Goal: Task Accomplishment & Management: Use online tool/utility

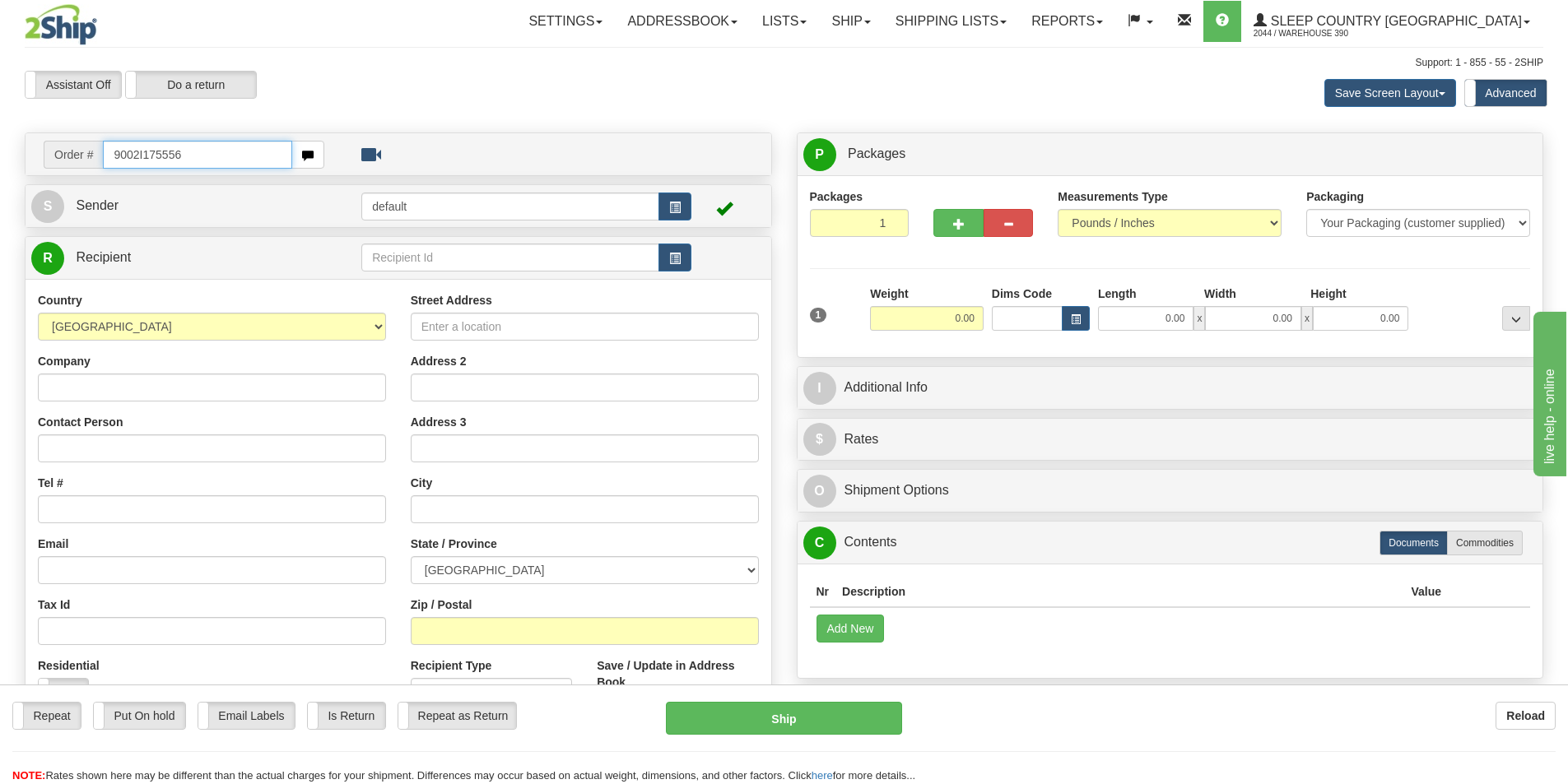
type input "9002I175556"
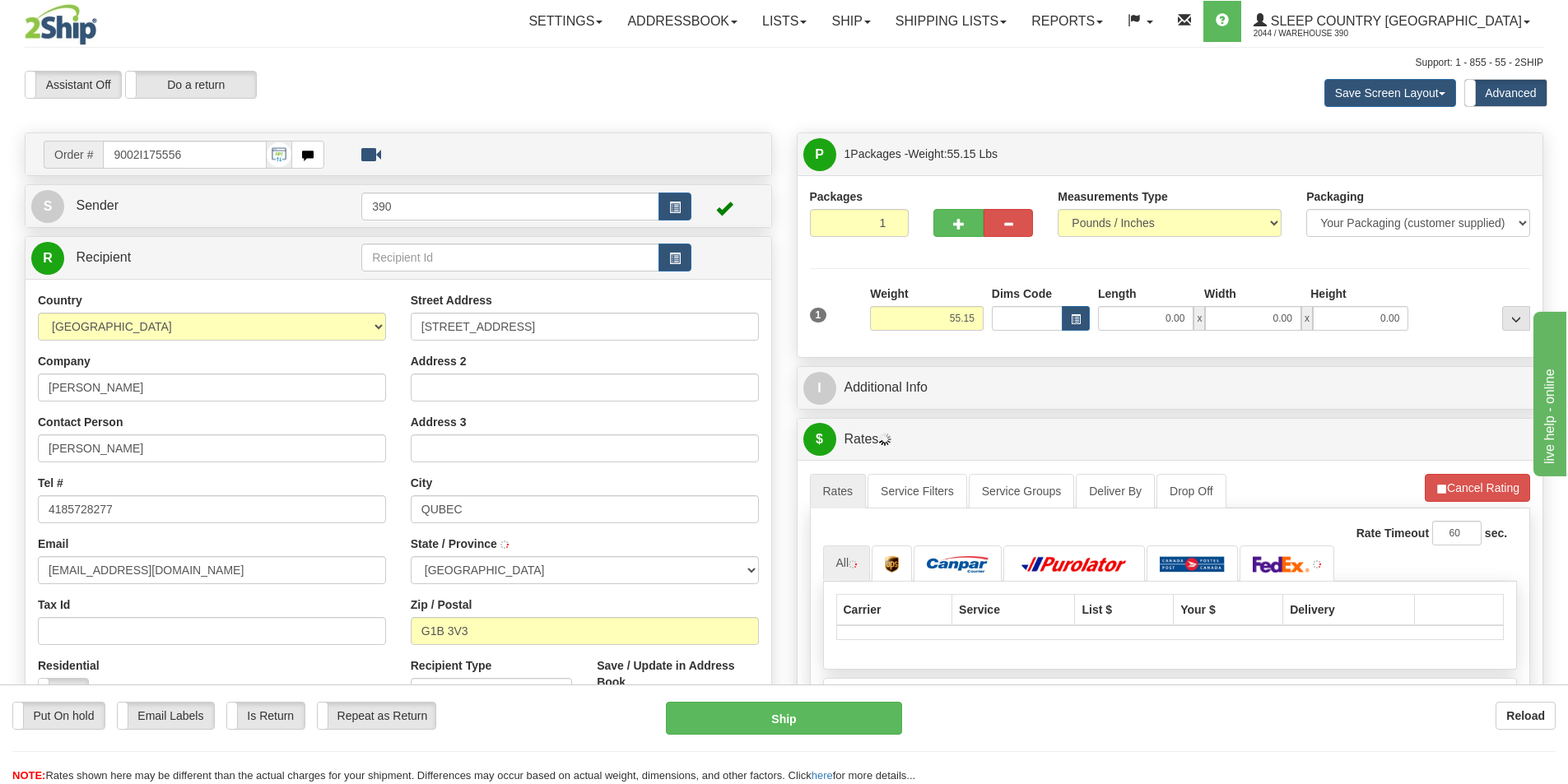
type input "[GEOGRAPHIC_DATA]"
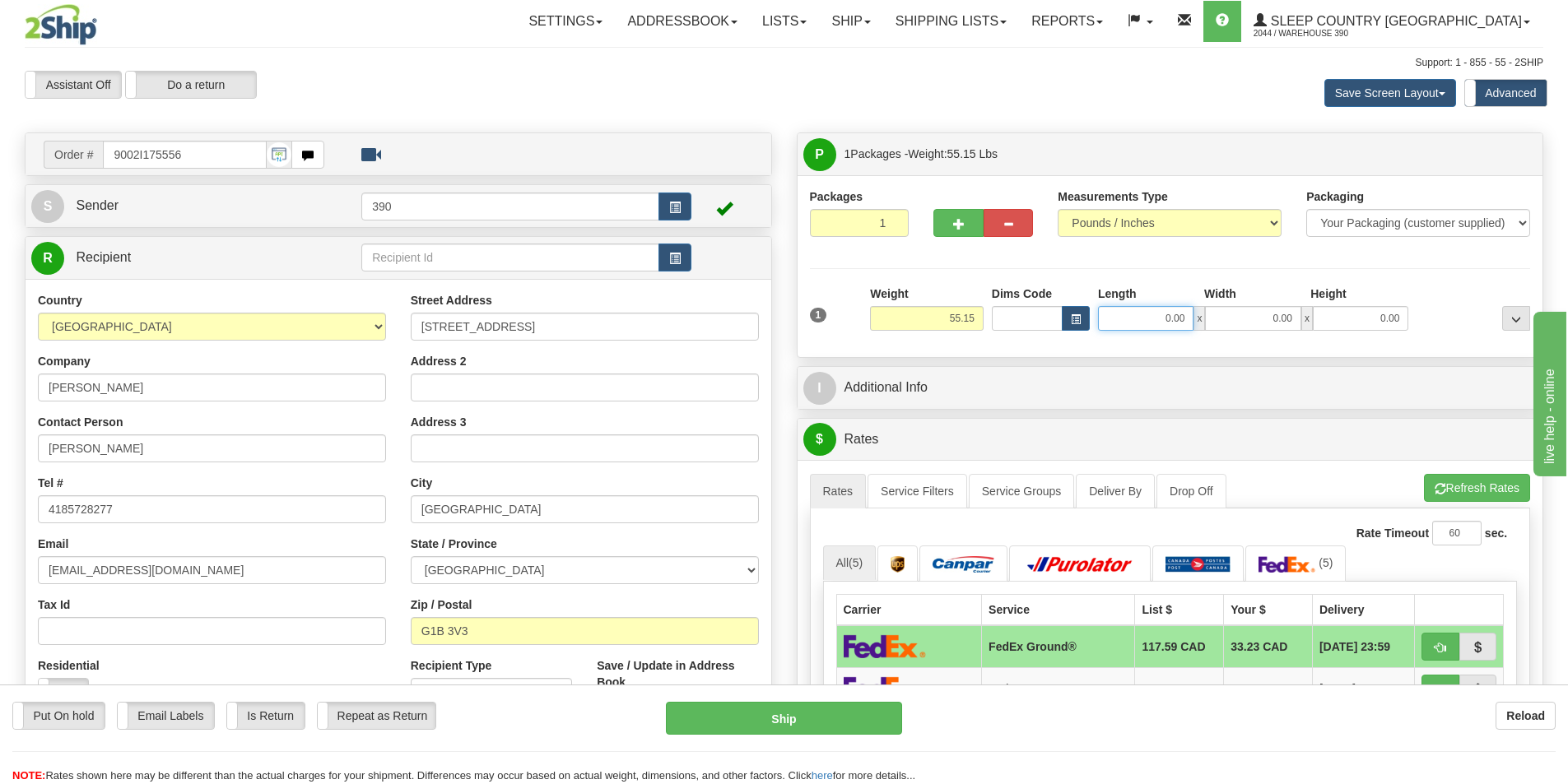
click at [1189, 326] on input "0.00" at bounding box center [1146, 318] width 96 height 25
type input "18.00"
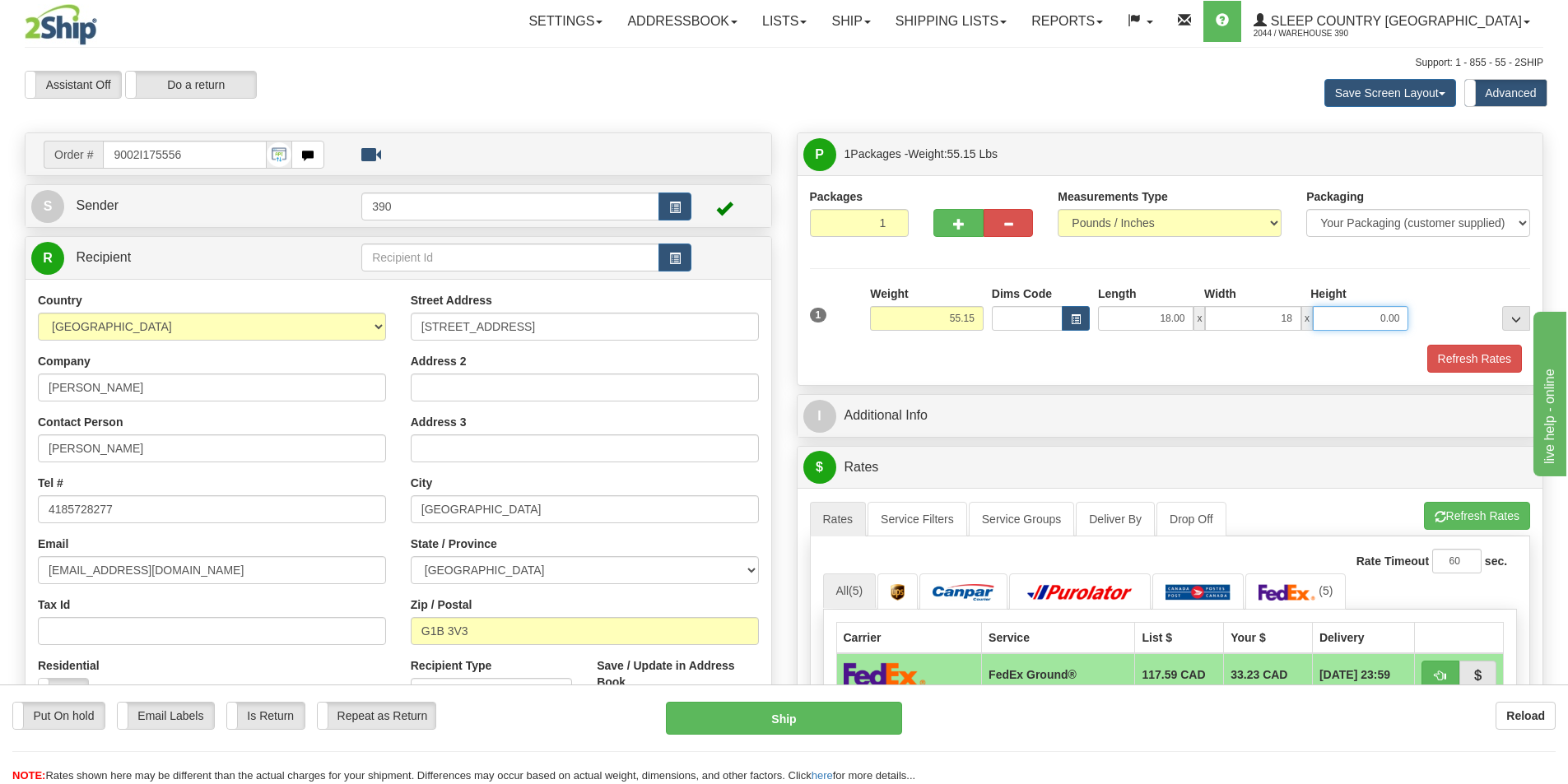
type input "18.00"
type input "40.00"
click at [1465, 358] on button "Refresh Rates" at bounding box center [1475, 359] width 95 height 28
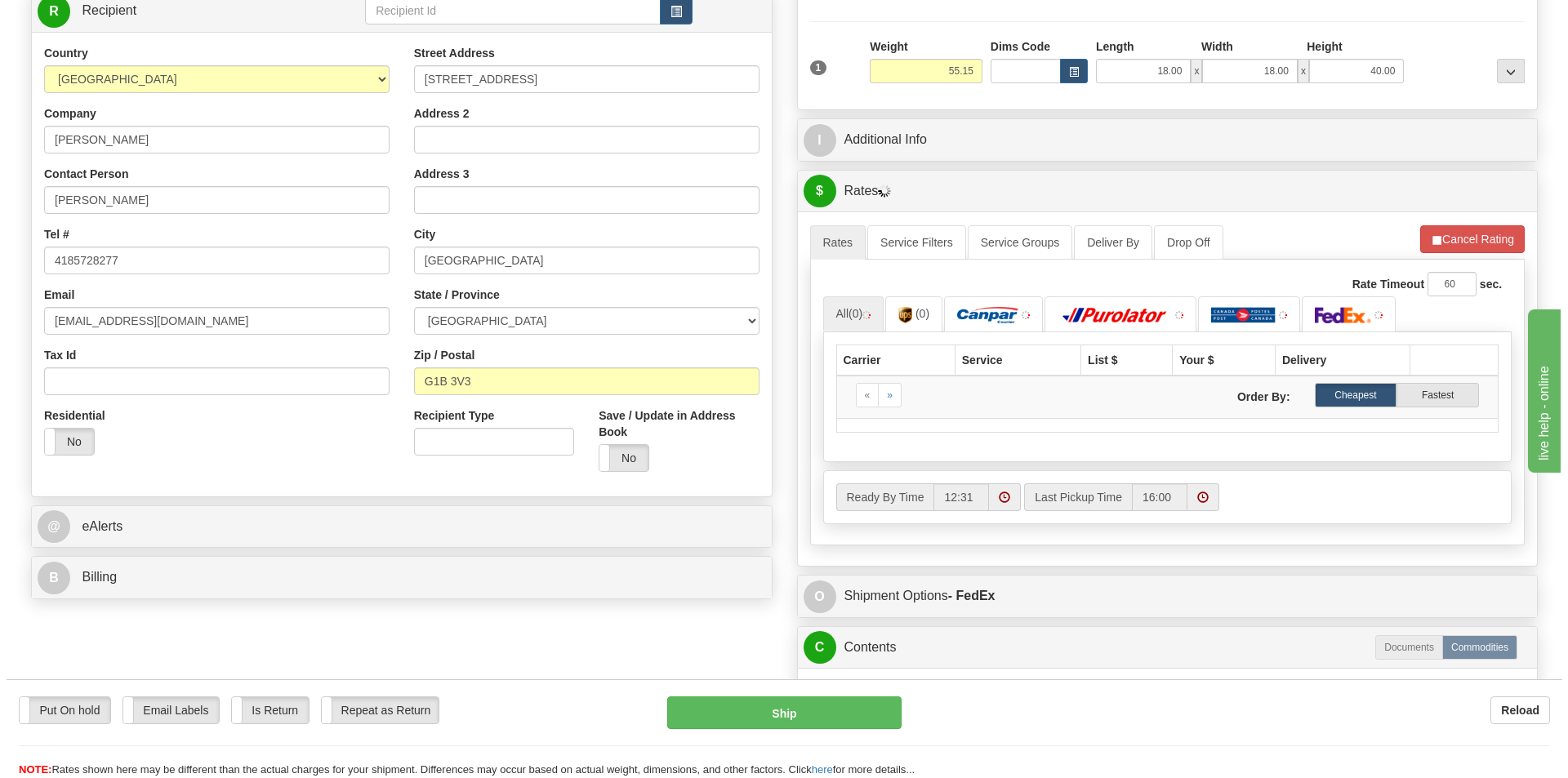
scroll to position [327, 0]
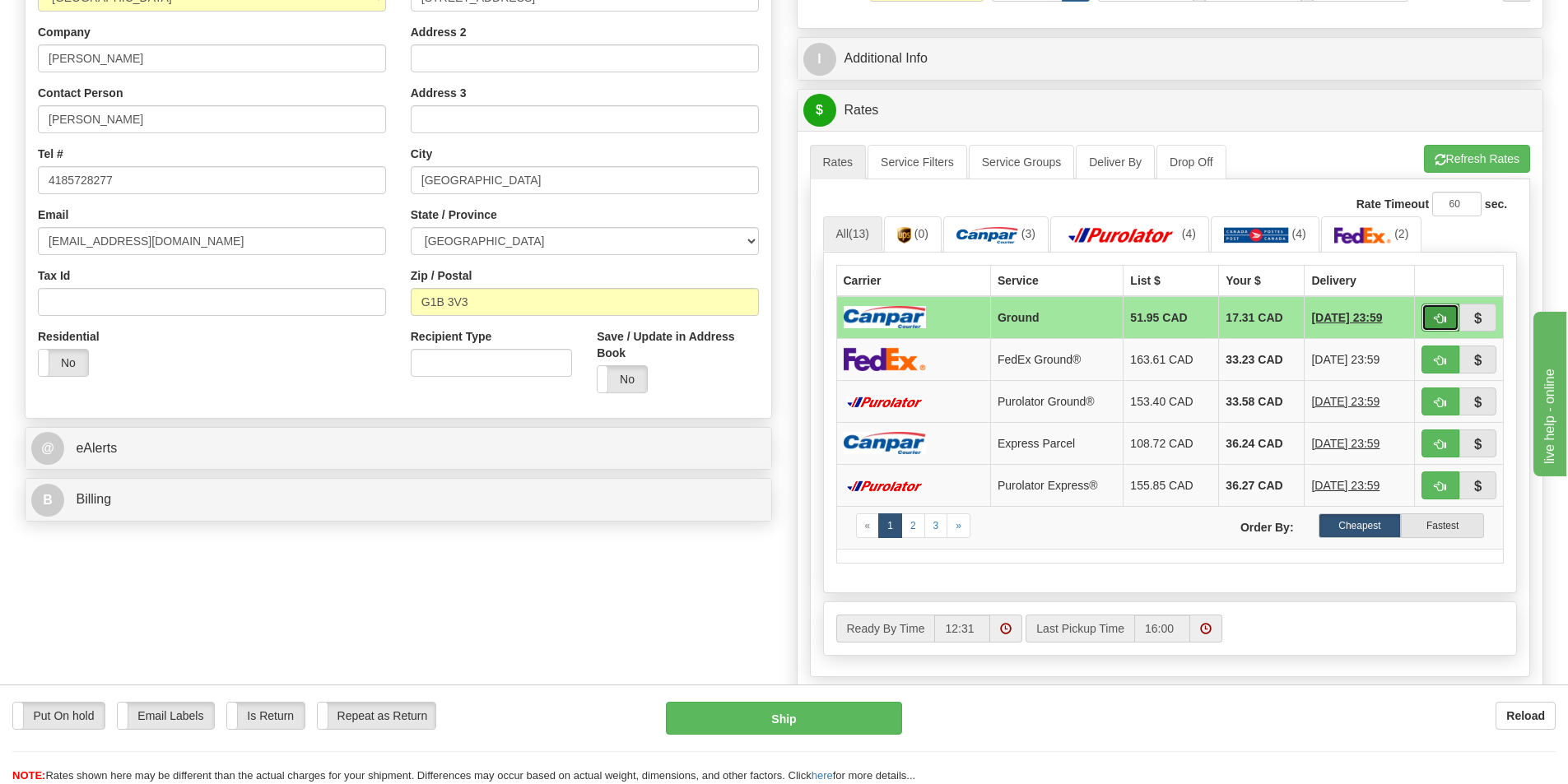
click at [1435, 320] on span "button" at bounding box center [1441, 319] width 11 height 11
type input "1"
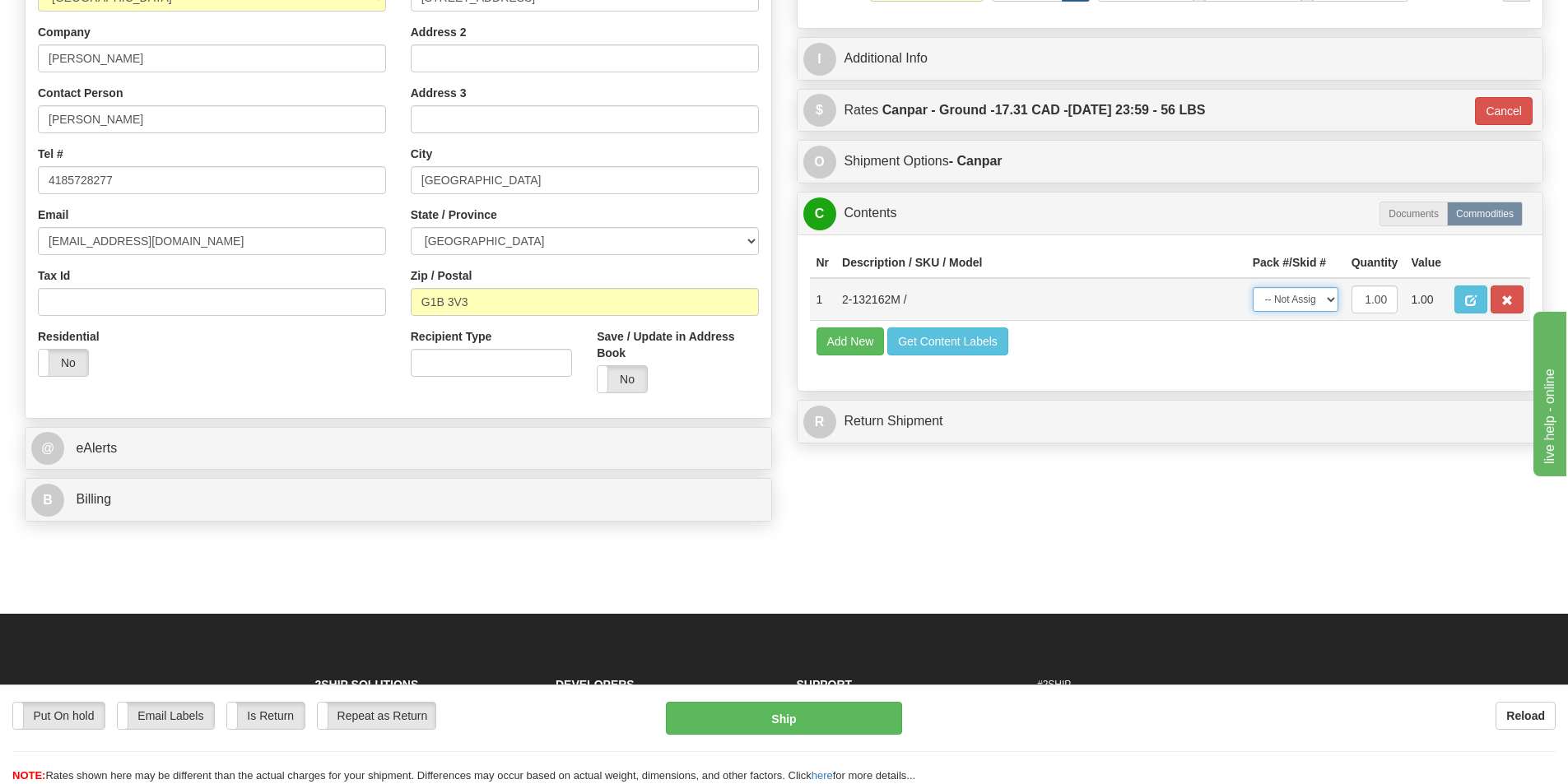
click at [1335, 302] on select "-- Not Assigned -- Package 1" at bounding box center [1295, 299] width 86 height 25
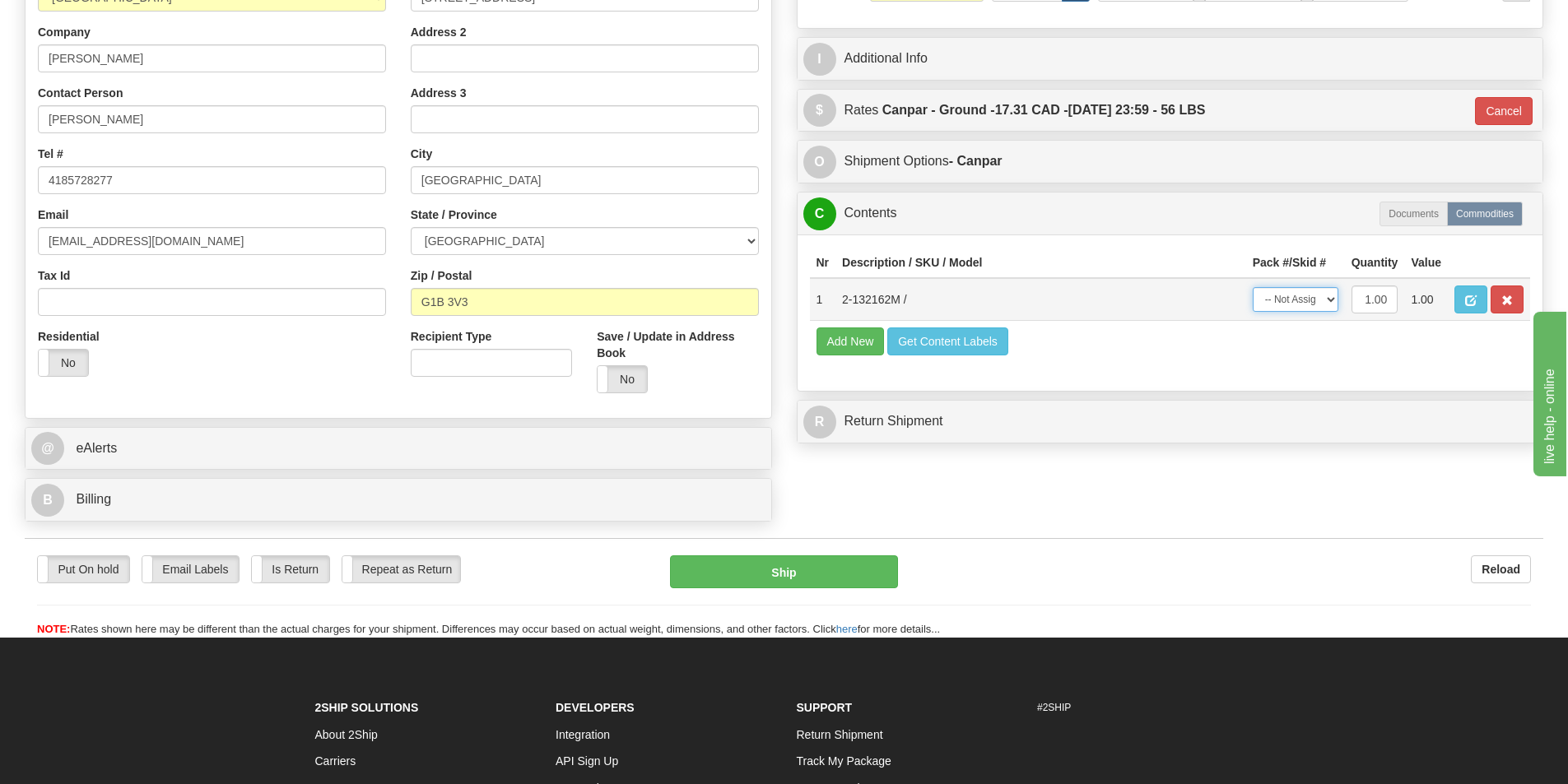
select select "0"
click at [1253, 287] on select "-- Not Assigned -- Package 1" at bounding box center [1295, 299] width 86 height 25
click at [835, 570] on button "Ship" at bounding box center [784, 571] width 228 height 33
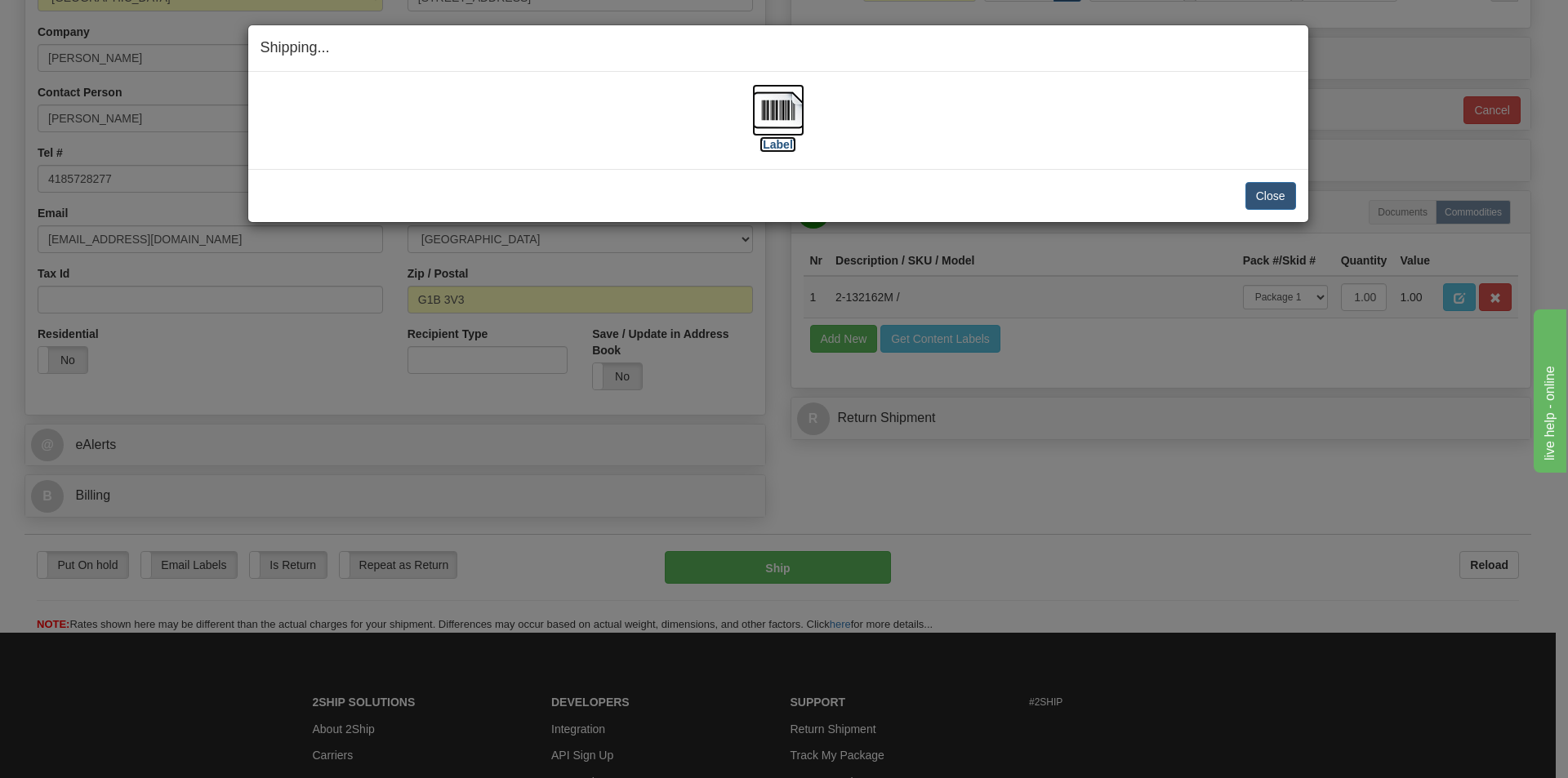
click at [767, 102] on img at bounding box center [778, 110] width 53 height 53
click at [1274, 191] on button "Close" at bounding box center [1270, 196] width 51 height 28
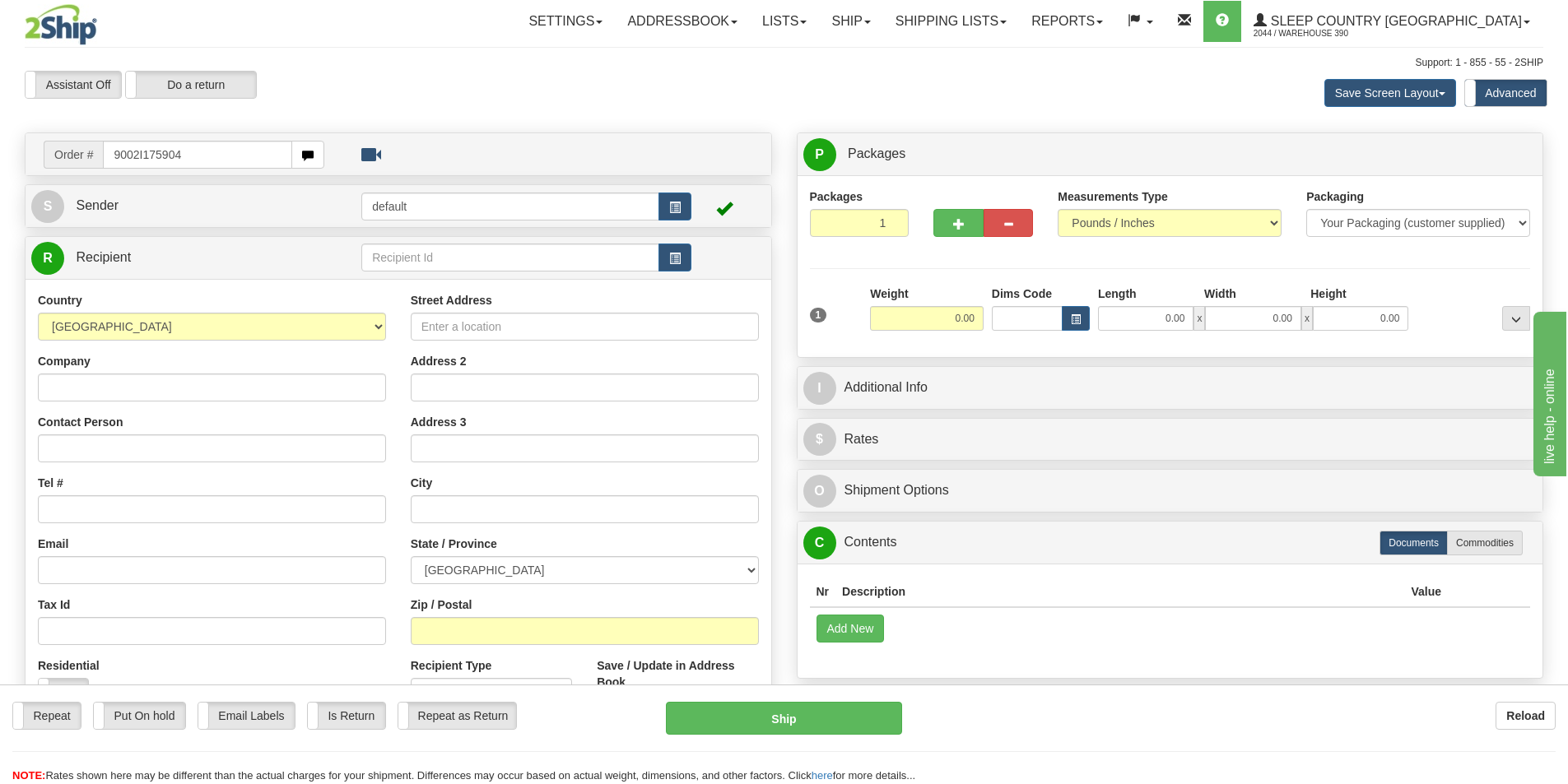
type input "9002I175904"
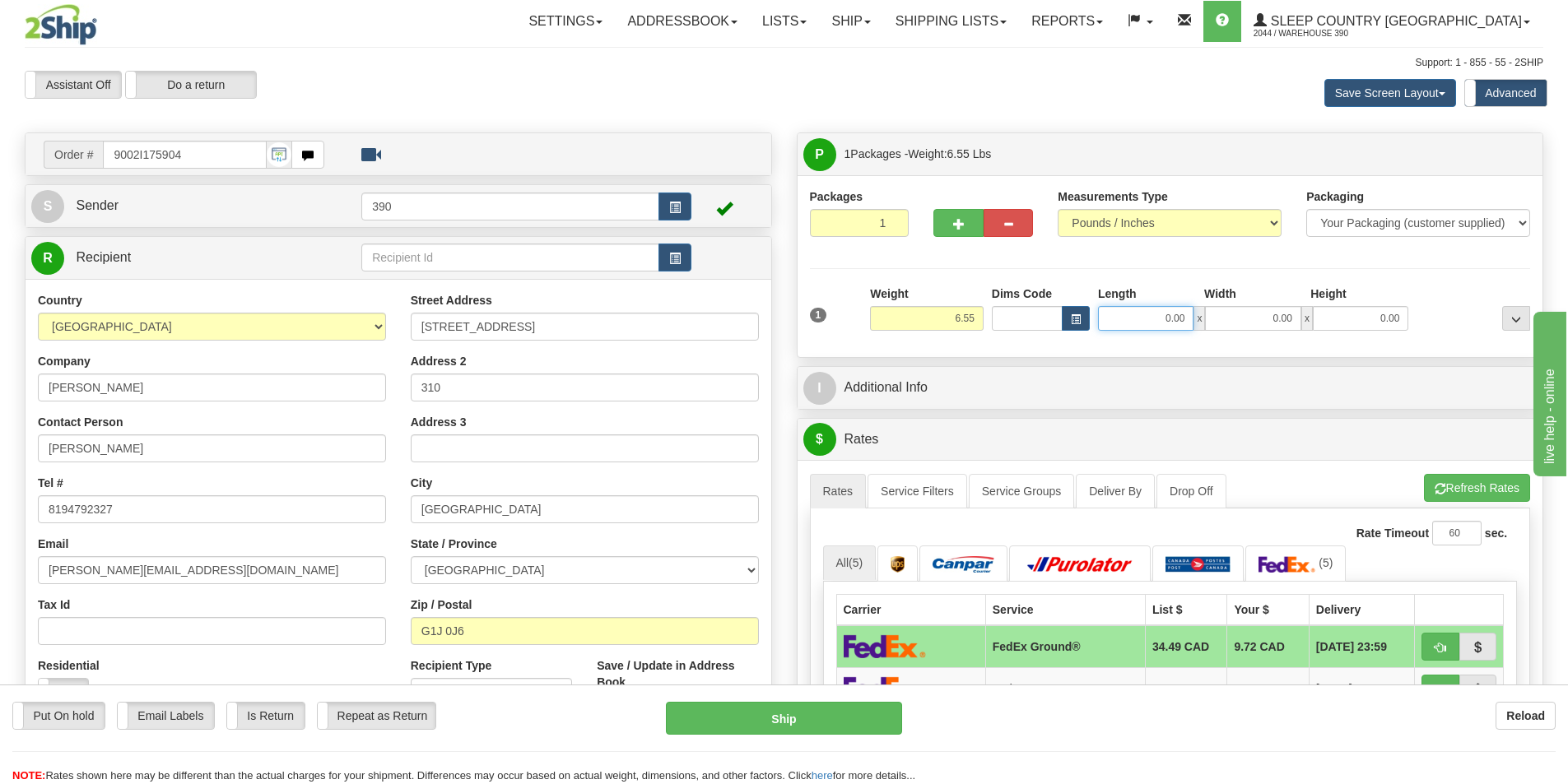
click at [1153, 315] on input "0.00" at bounding box center [1146, 318] width 96 height 25
type input "12.00"
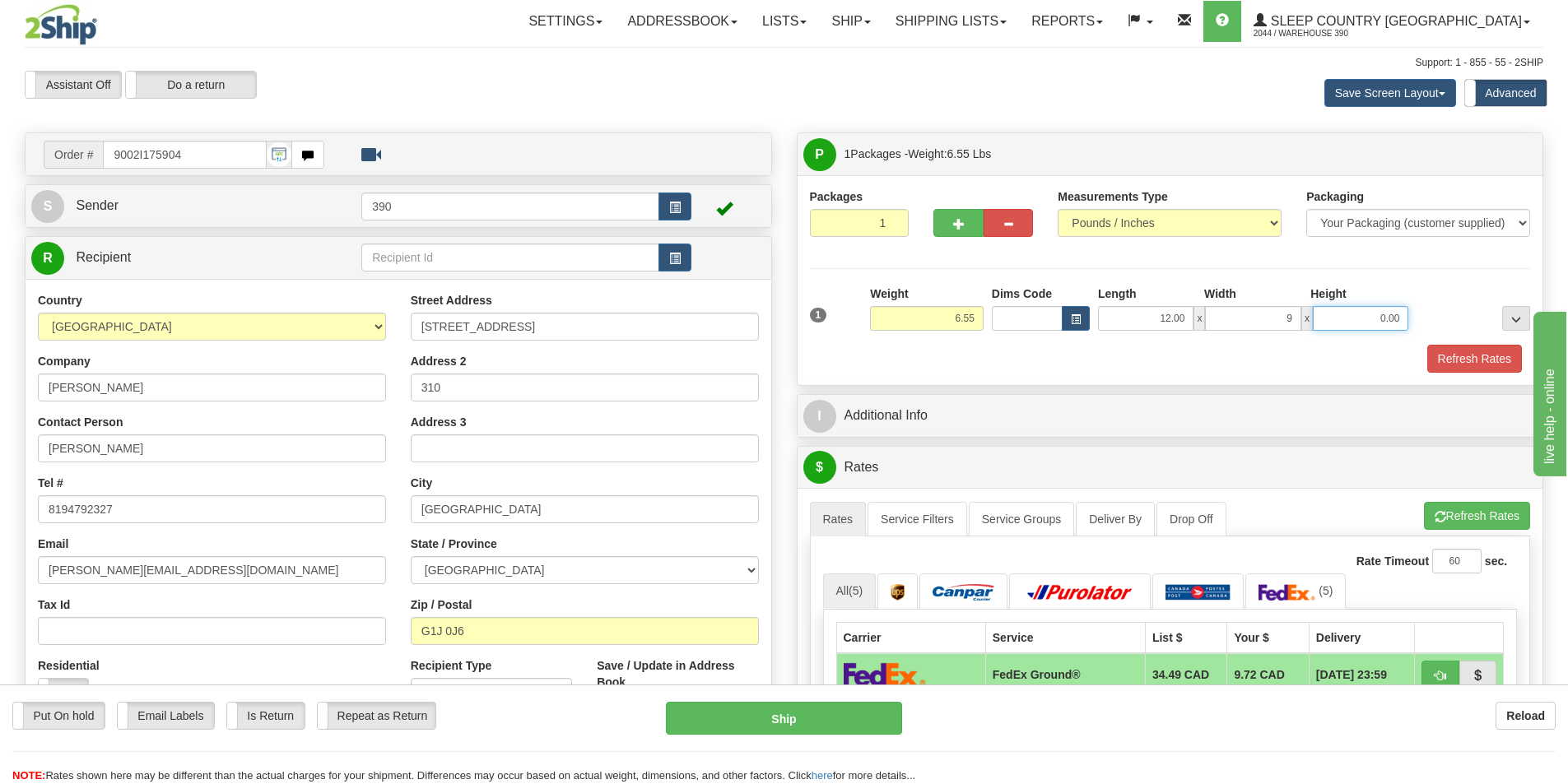
type input "9.00"
type input "3.00"
click at [1477, 354] on button "Refresh Rates" at bounding box center [1475, 359] width 95 height 28
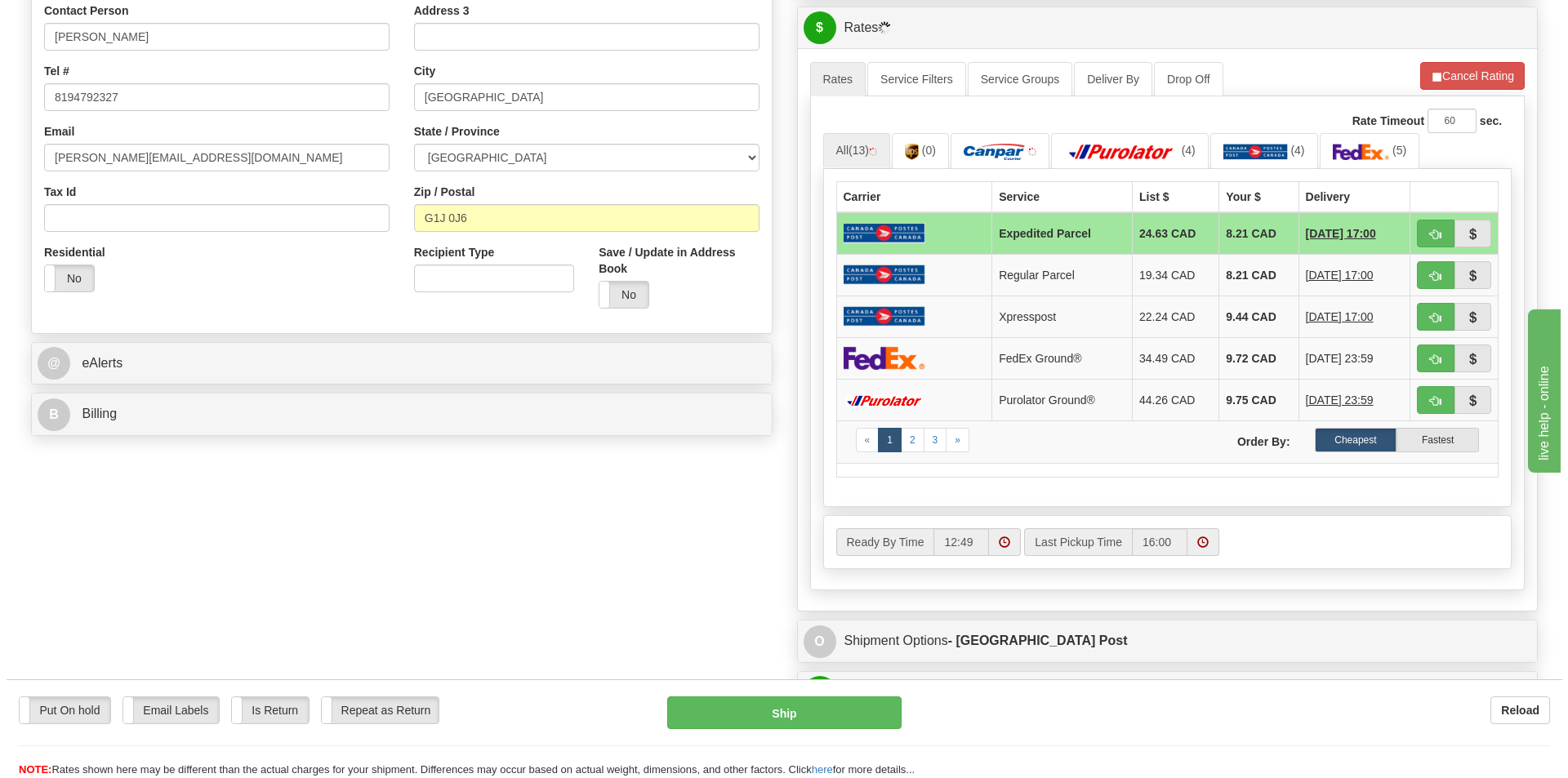
scroll to position [327, 0]
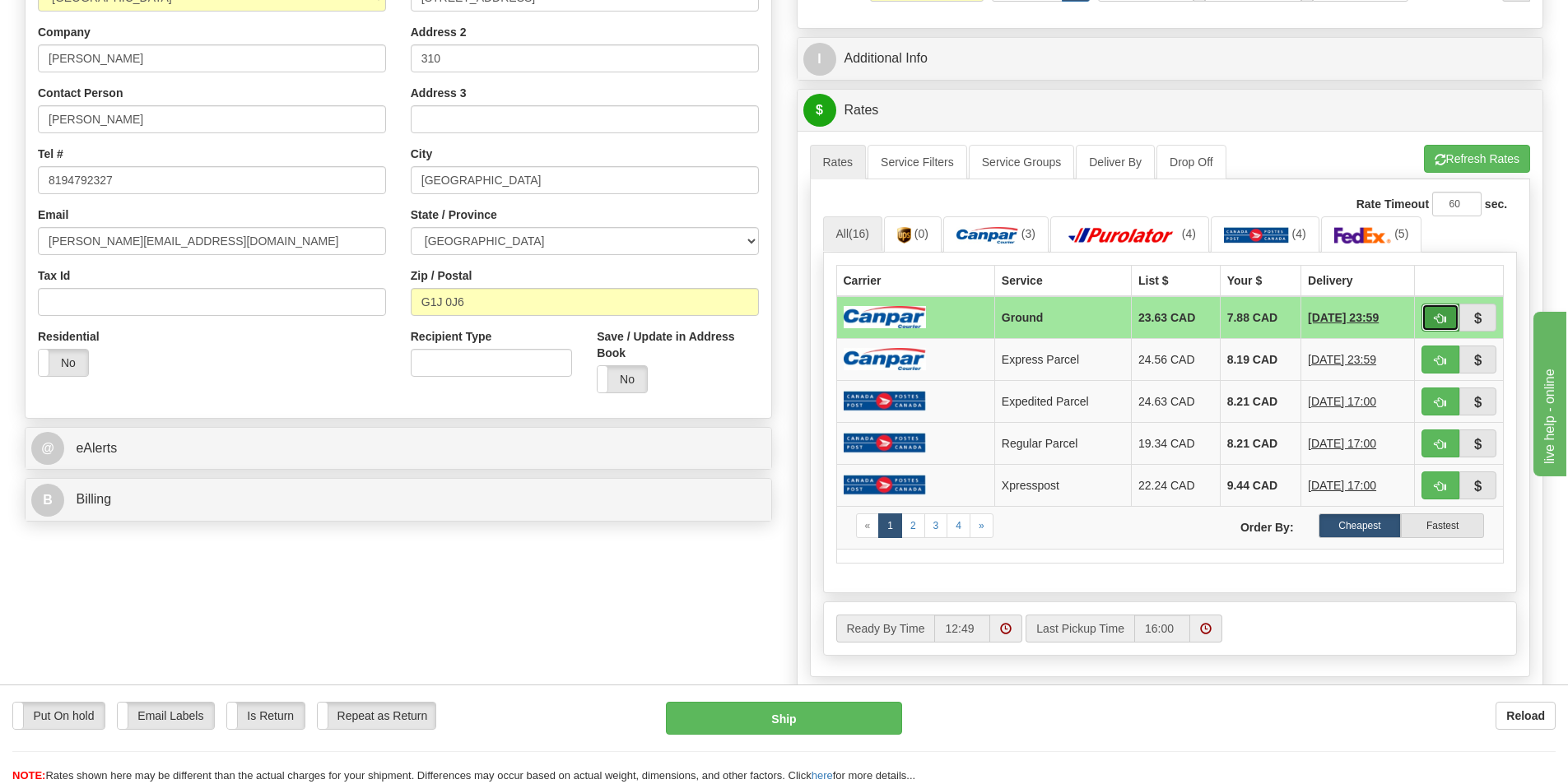
click at [1441, 311] on button "button" at bounding box center [1441, 317] width 38 height 28
type input "1"
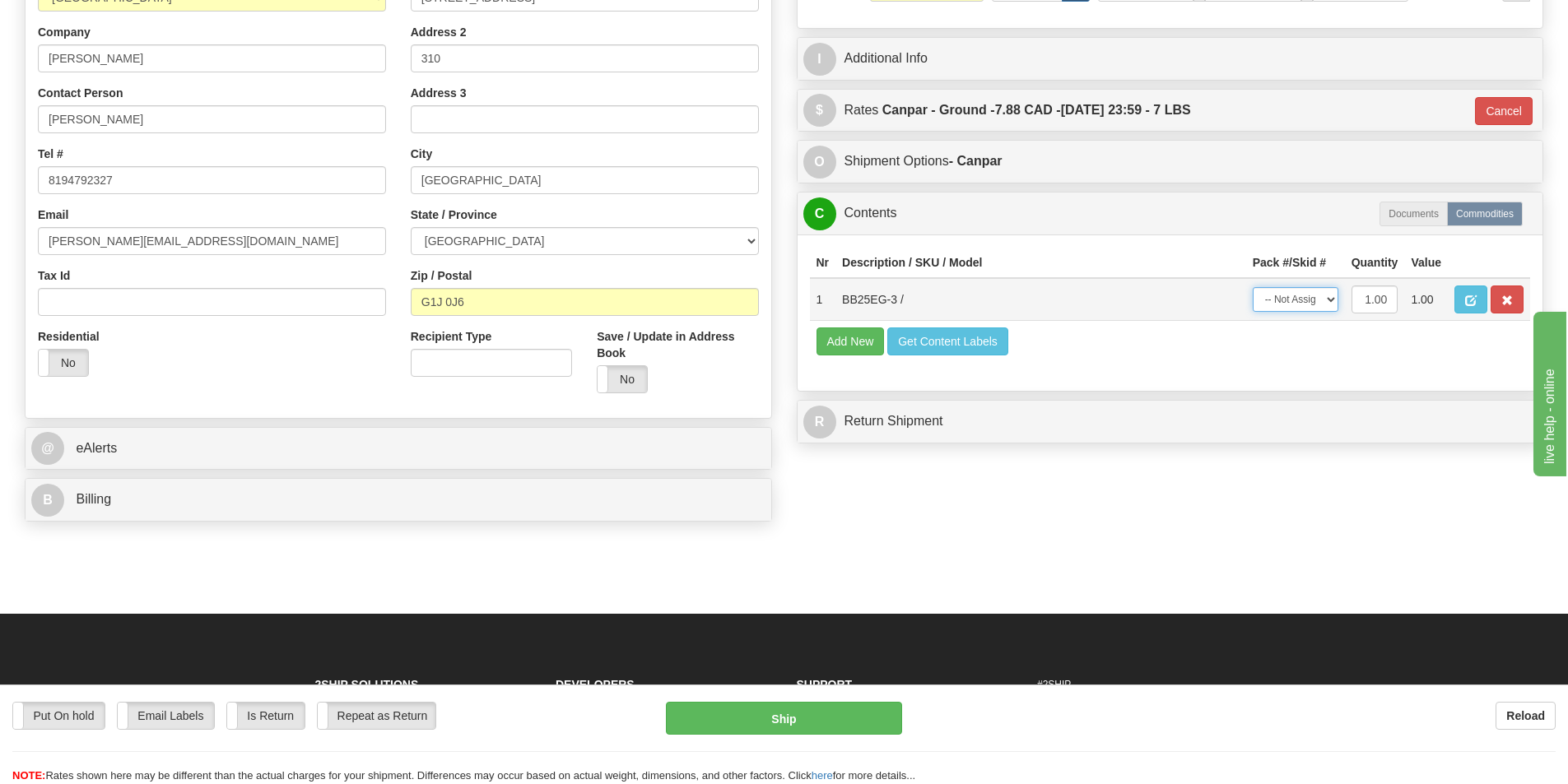
click at [1329, 304] on select "-- Not Assigned -- Package 1" at bounding box center [1295, 299] width 86 height 25
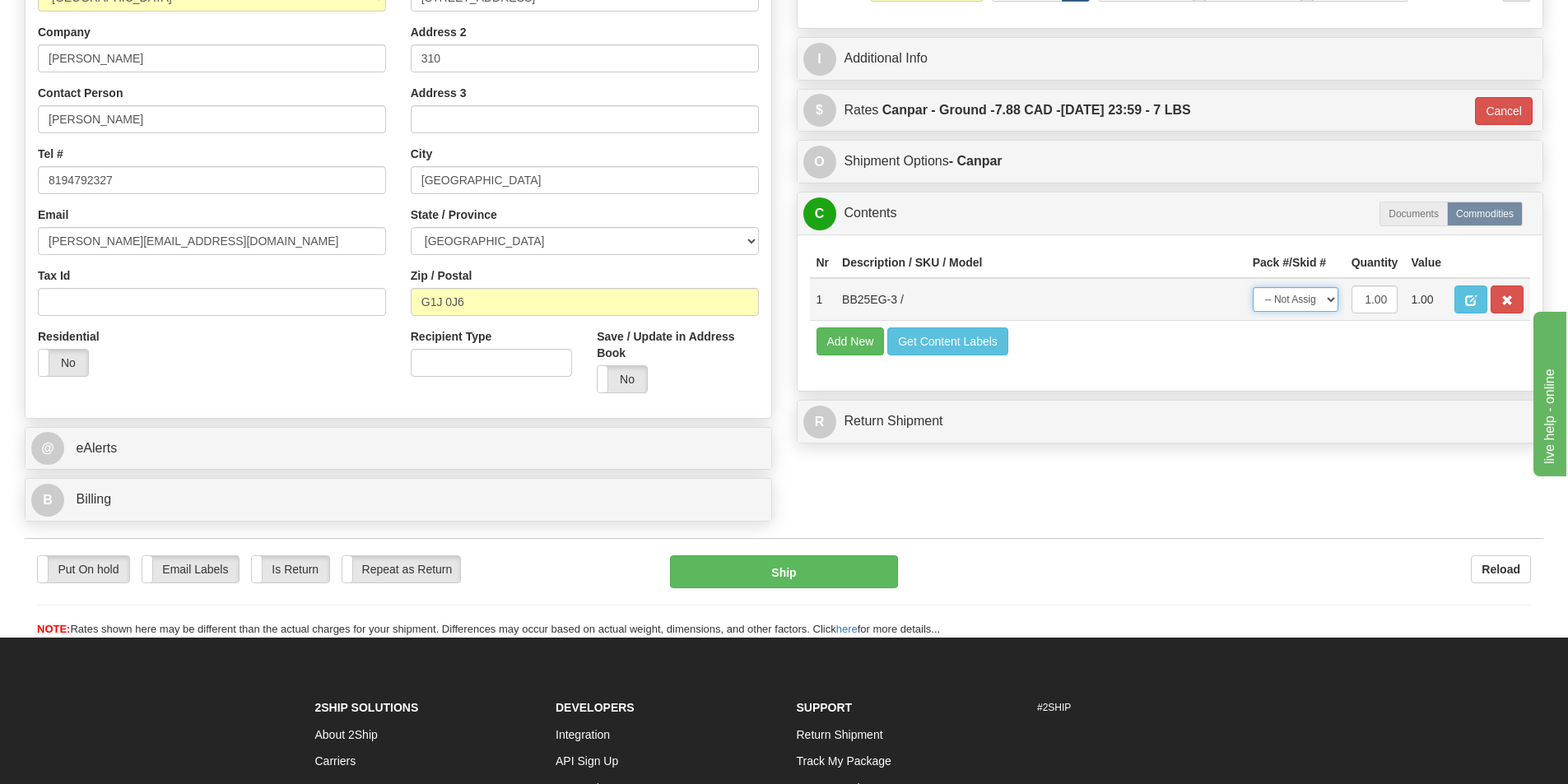
select select "0"
click at [1253, 287] on select "-- Not Assigned -- Package 1" at bounding box center [1295, 299] width 86 height 25
click at [801, 595] on div "Put On hold Put On hold Email Labels Email Labels Edit Is Return Is Return Repe…" at bounding box center [784, 596] width 1519 height 82
click at [811, 578] on button "Ship" at bounding box center [784, 571] width 228 height 33
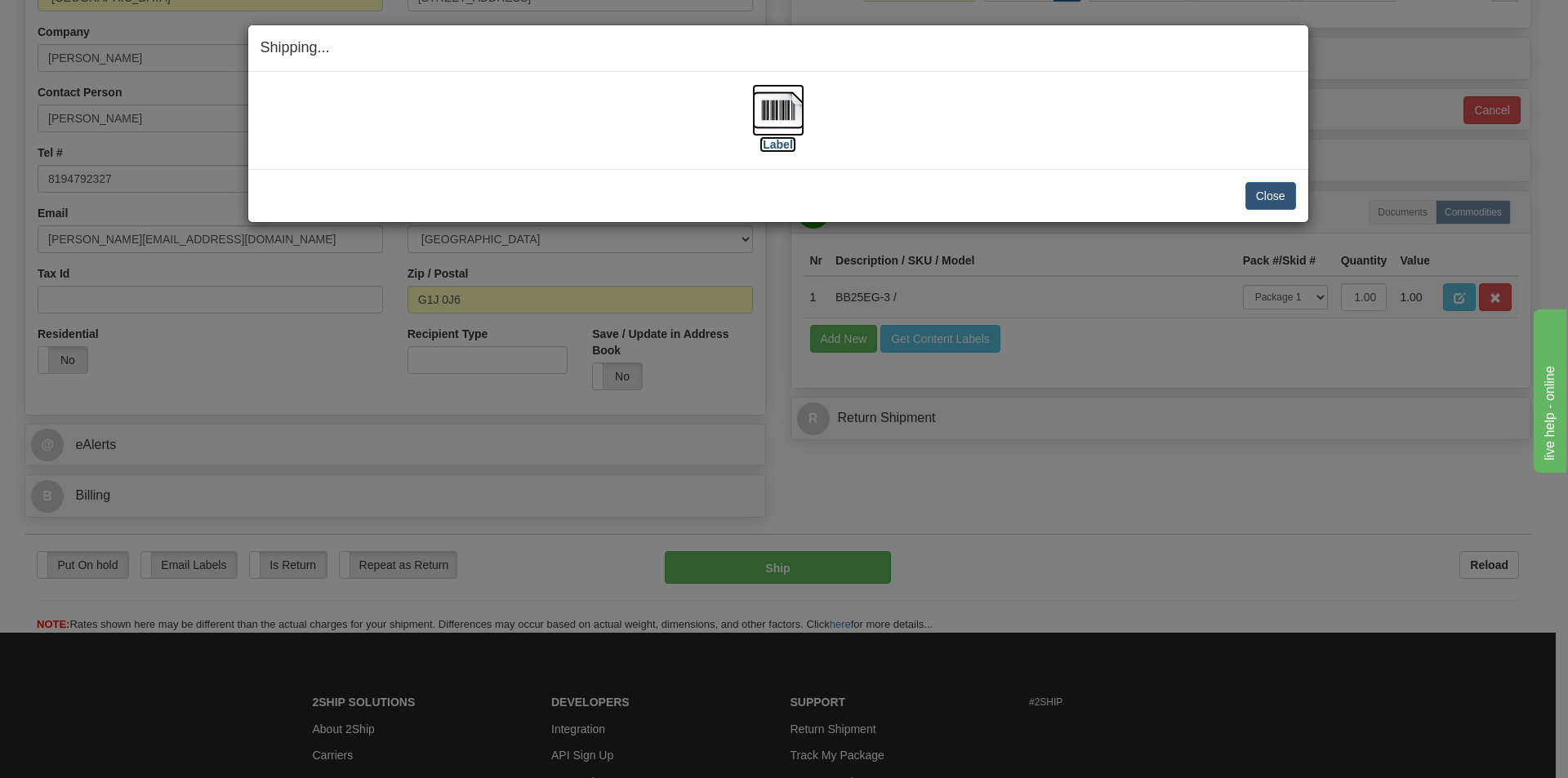
click at [780, 108] on img at bounding box center [778, 110] width 53 height 53
click at [1255, 186] on button "Close" at bounding box center [1270, 196] width 51 height 28
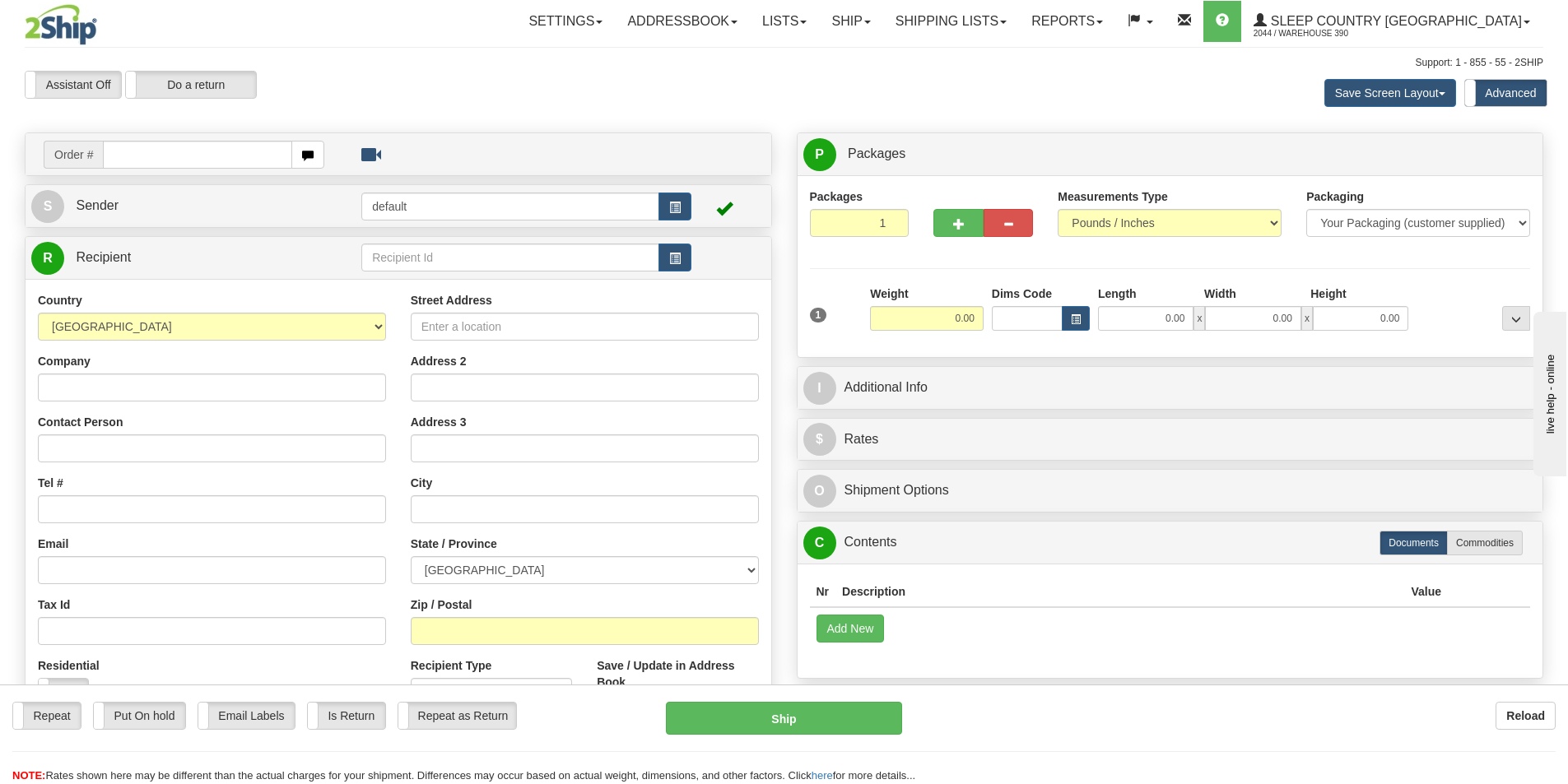
click at [193, 156] on input "text" at bounding box center [197, 154] width 189 height 28
click at [169, 160] on input "text" at bounding box center [197, 154] width 189 height 28
type input "9002I176055"
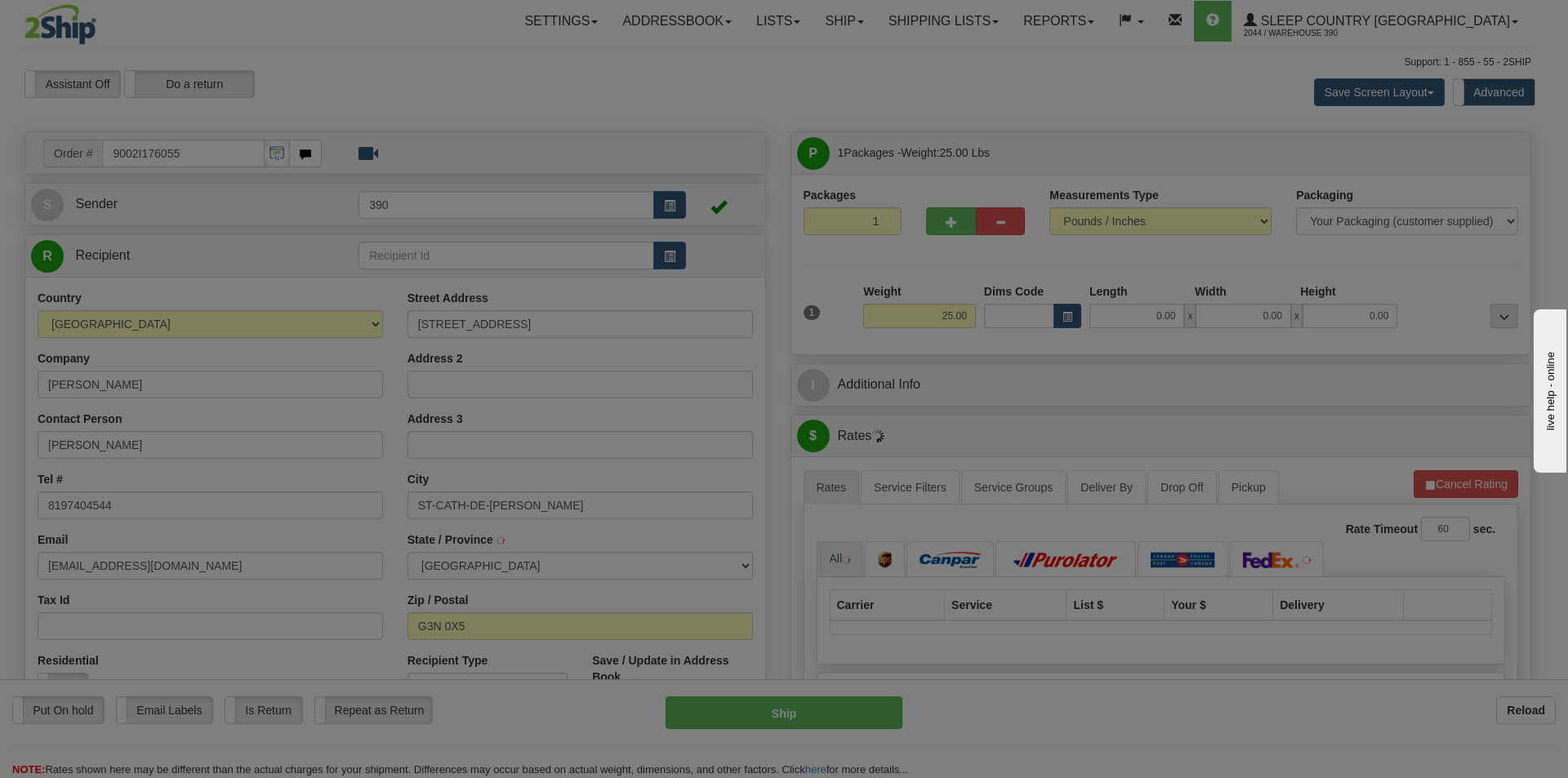
type input "STE-CATHERINE-DE-LA-J-CARTIER"
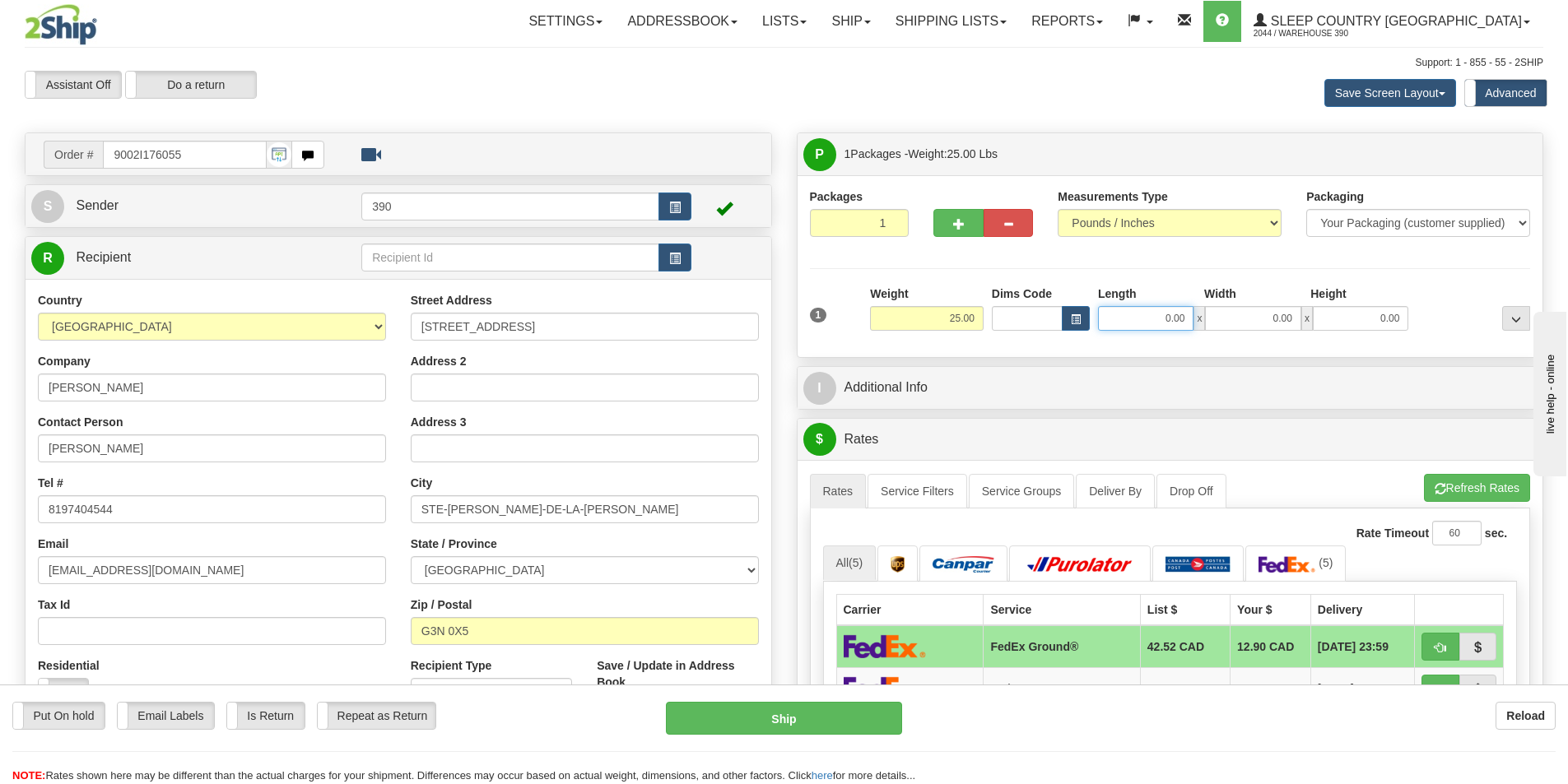
click at [1149, 320] on input "0.00" at bounding box center [1146, 318] width 96 height 25
type input "15.00"
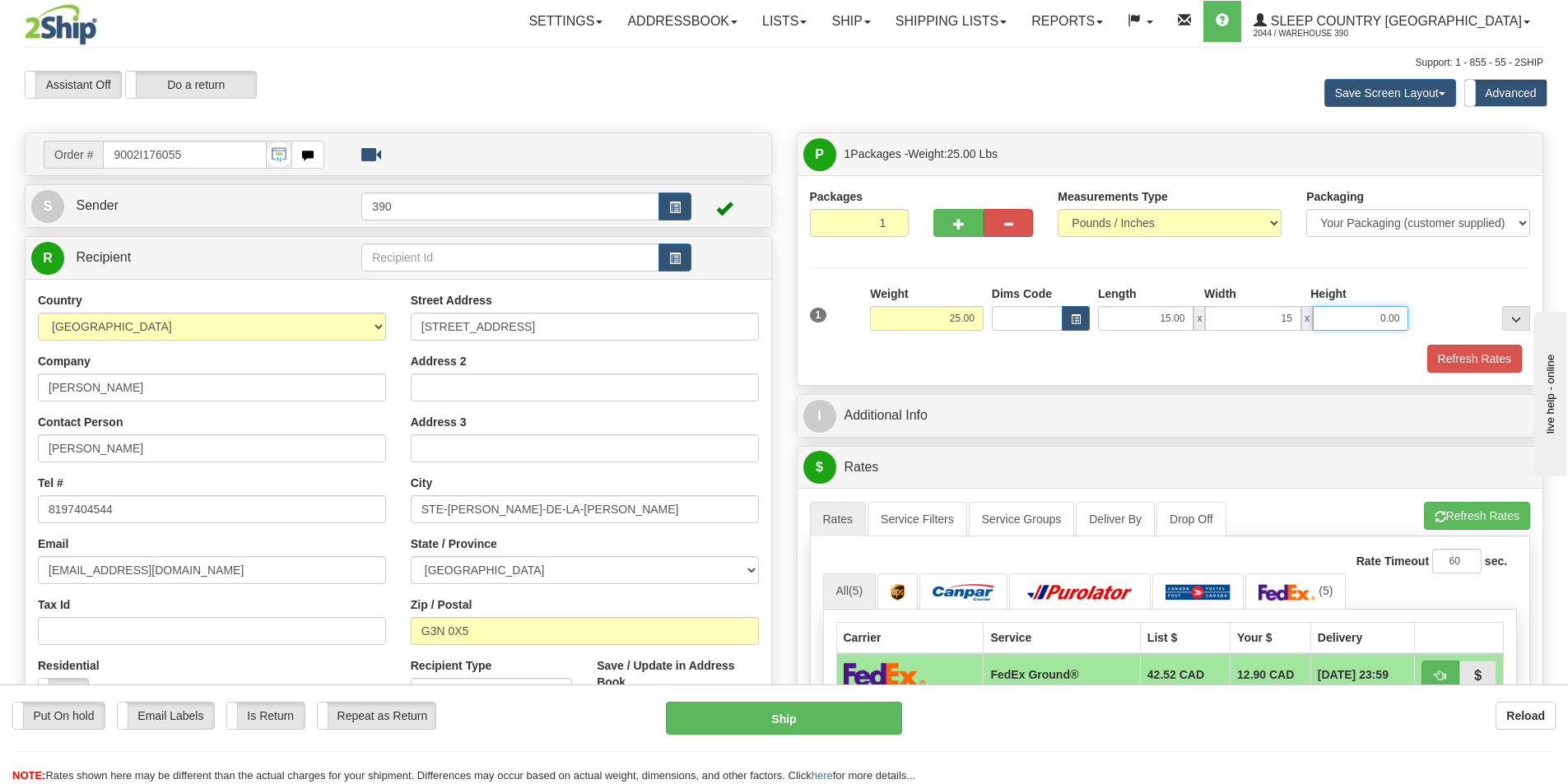
type input "15.00"
type input "40.00"
click at [1467, 358] on button "Refresh Rates" at bounding box center [1475, 359] width 95 height 28
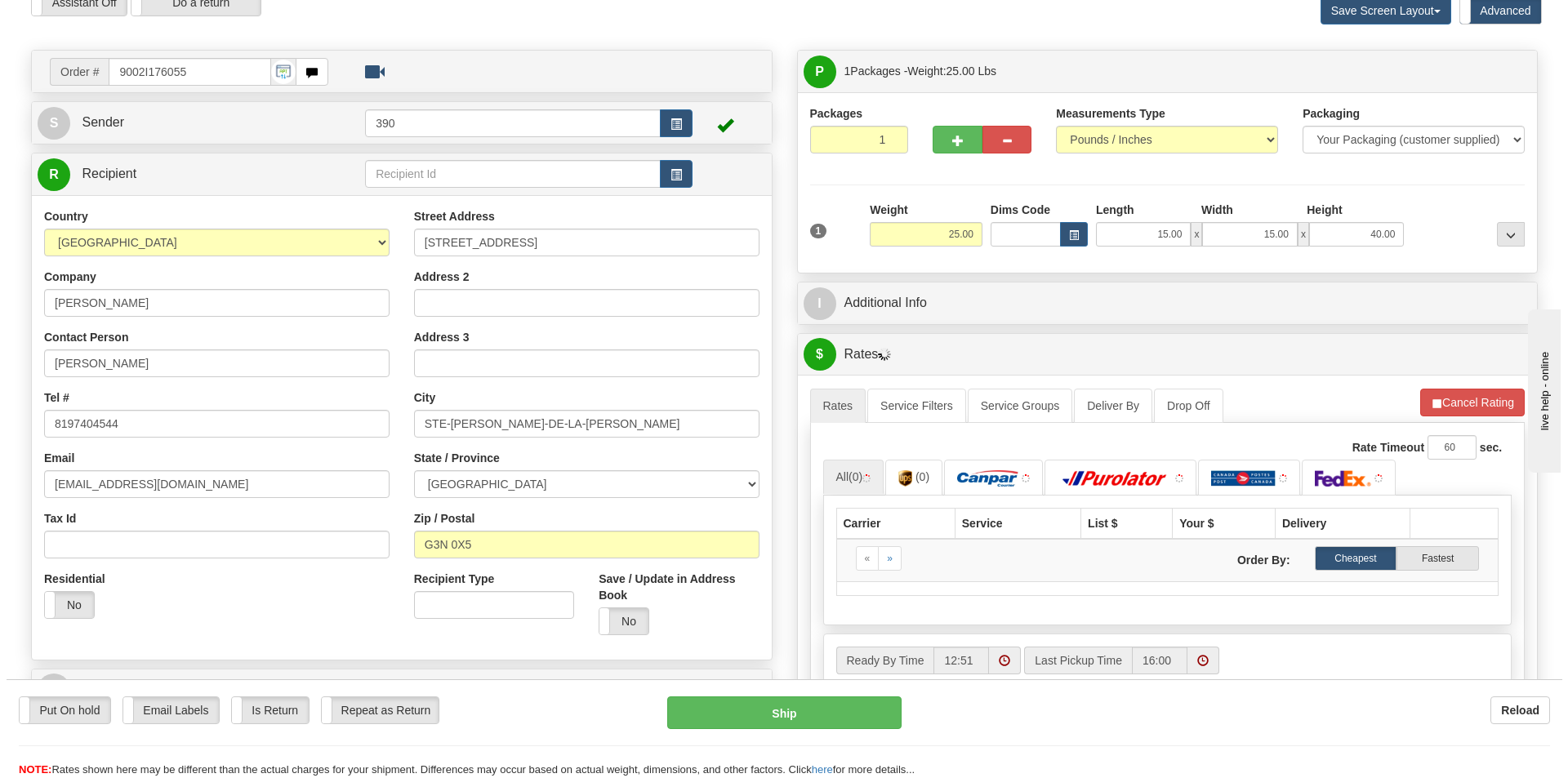
scroll to position [163, 0]
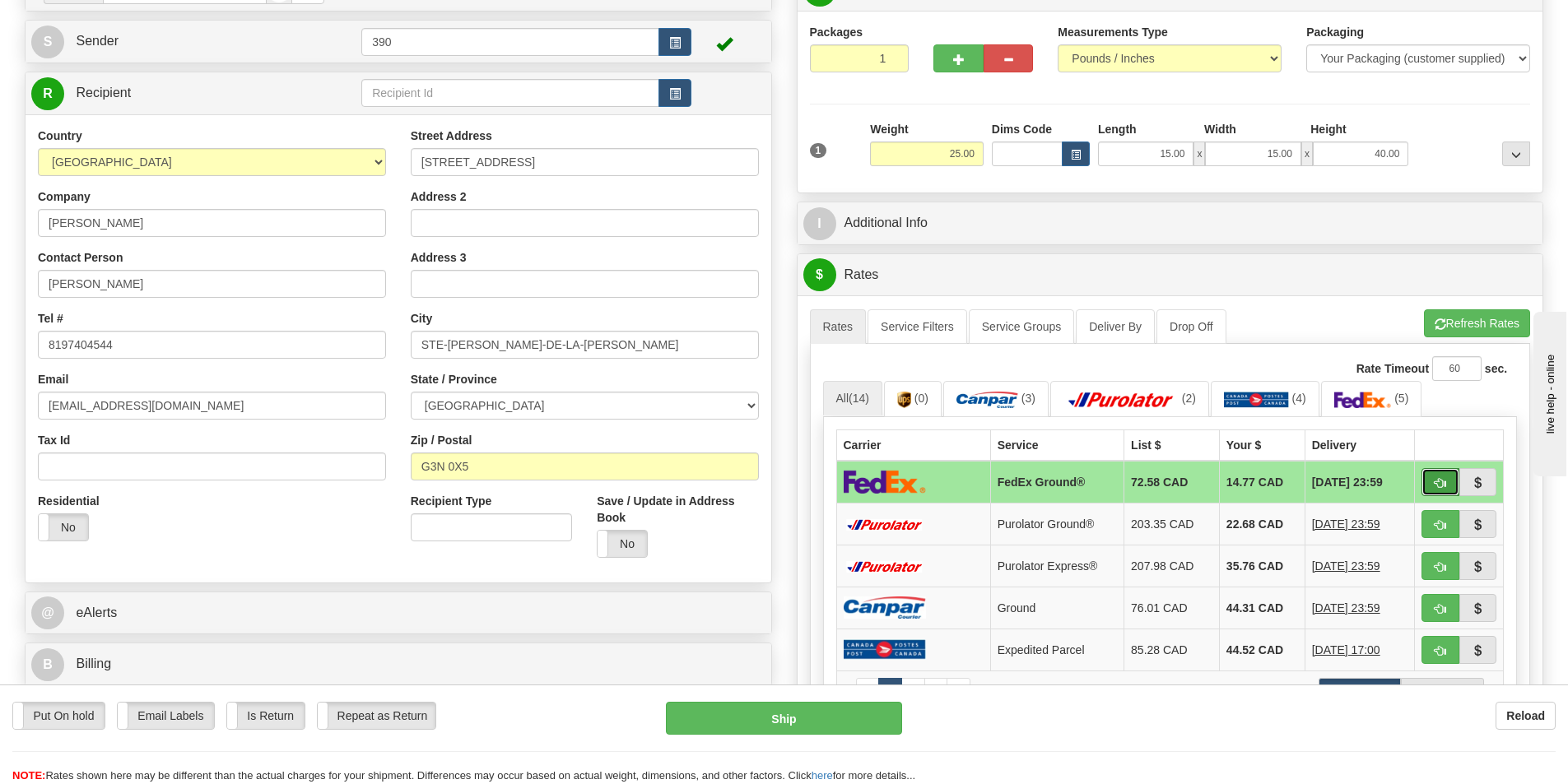
click at [1445, 478] on span "button" at bounding box center [1441, 484] width 11 height 11
type input "92"
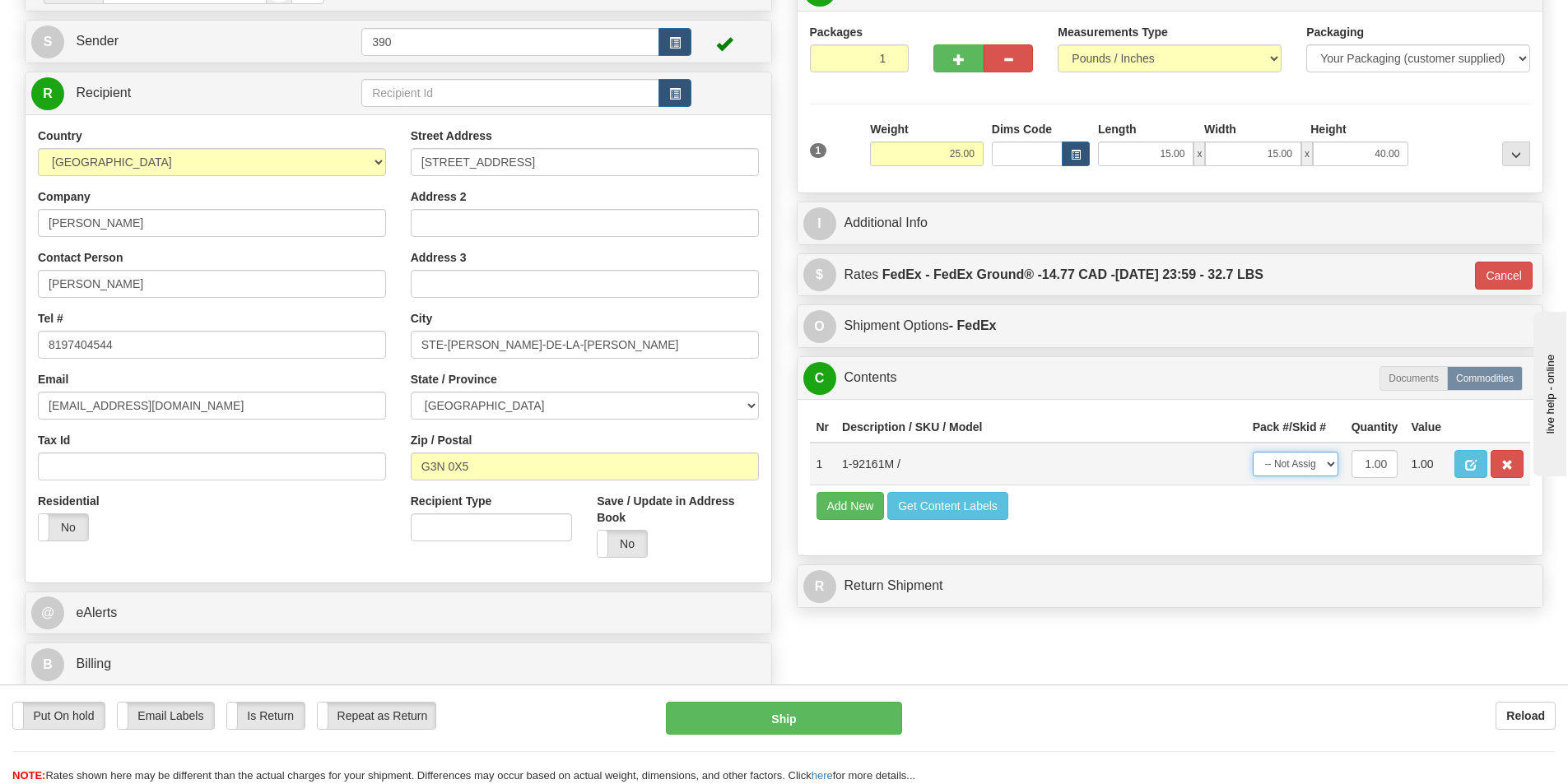
click at [1320, 466] on select "-- Not Assigned -- Package 1" at bounding box center [1295, 464] width 86 height 25
select select "0"
click at [1253, 452] on select "-- Not Assigned -- Package 1" at bounding box center [1295, 464] width 86 height 25
click at [844, 715] on button "Ship" at bounding box center [784, 718] width 236 height 33
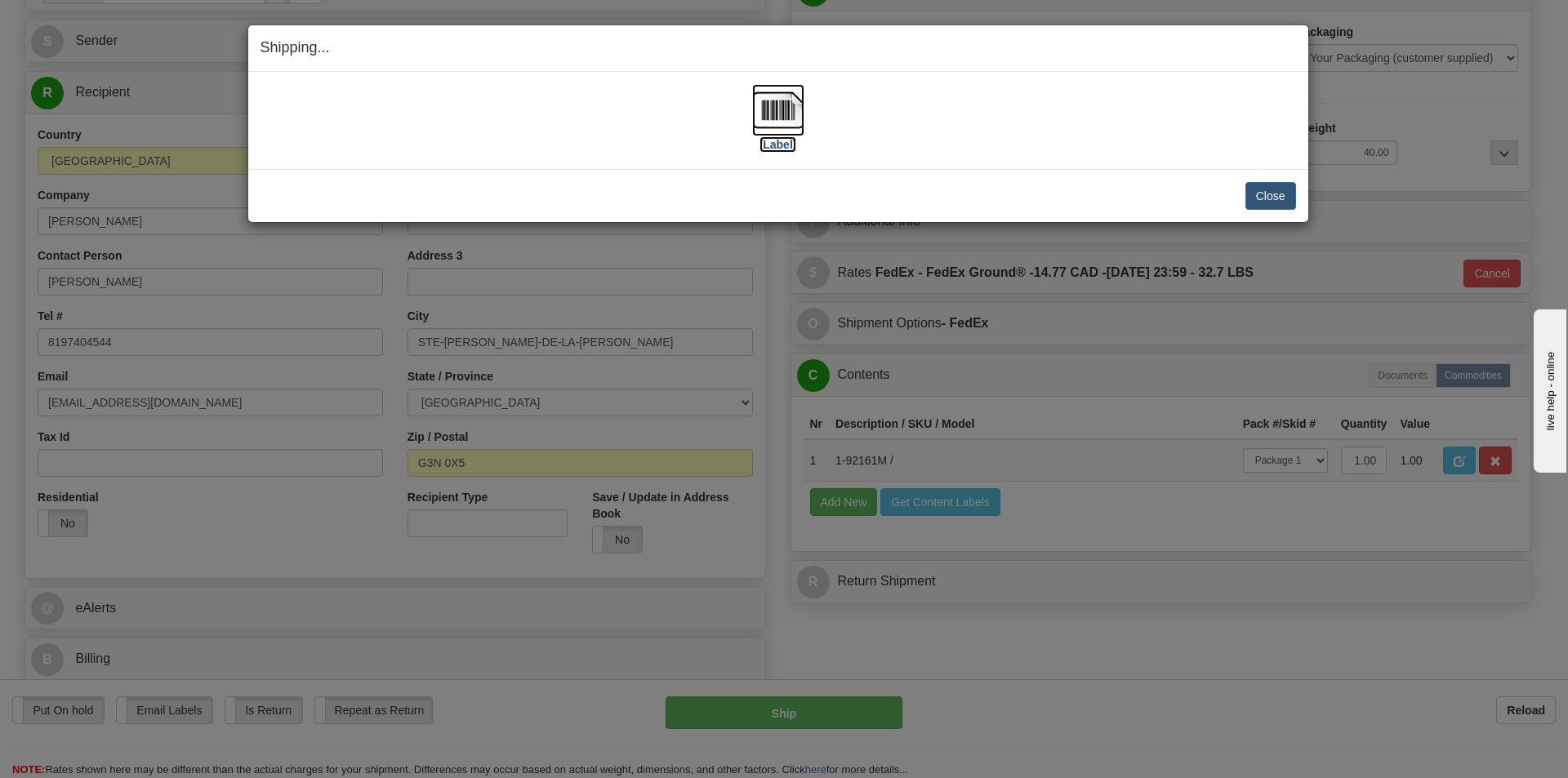
click at [768, 104] on img at bounding box center [778, 110] width 53 height 53
click at [1254, 186] on button "Close" at bounding box center [1270, 196] width 51 height 28
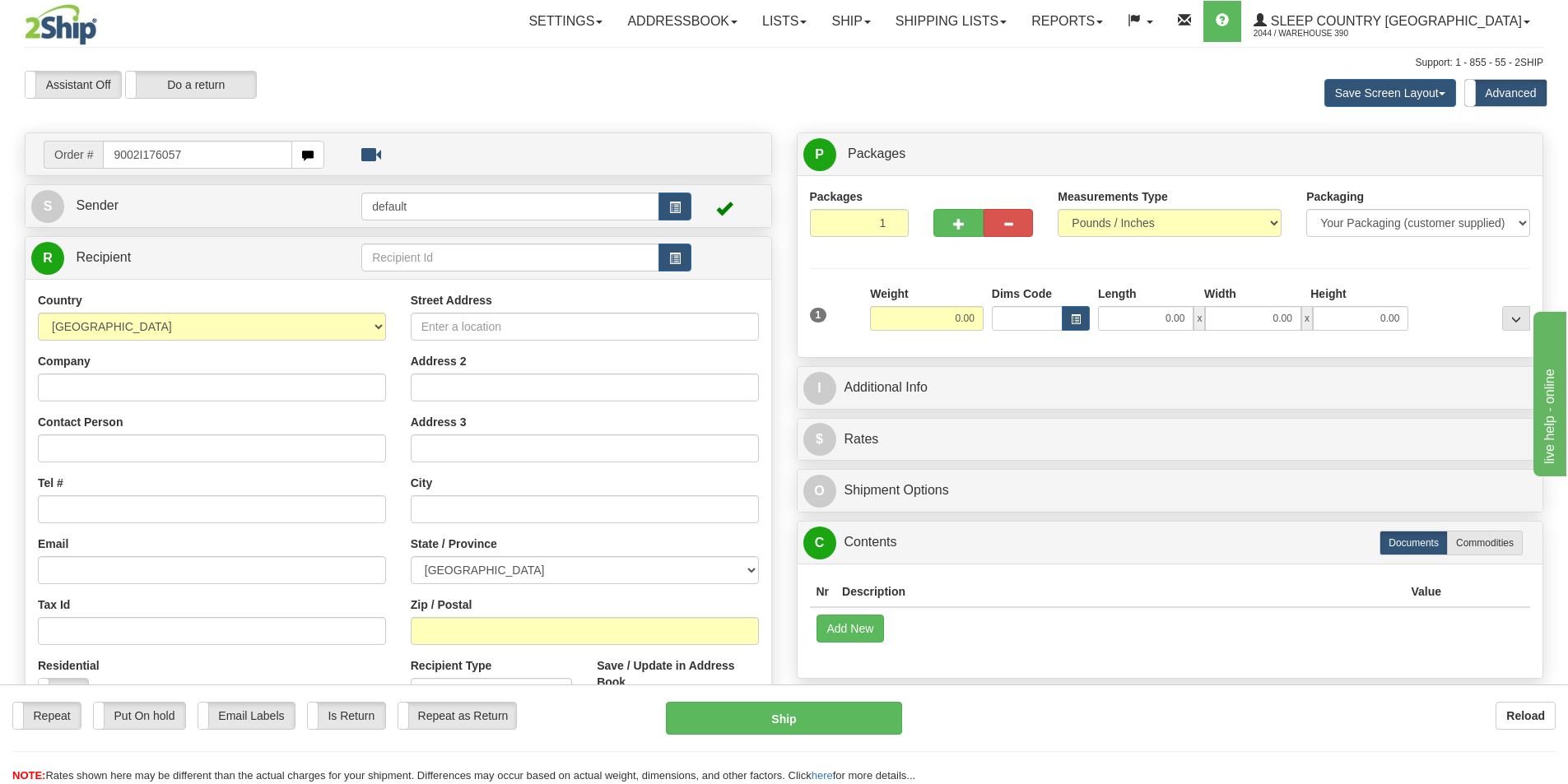
type input "9002I176057"
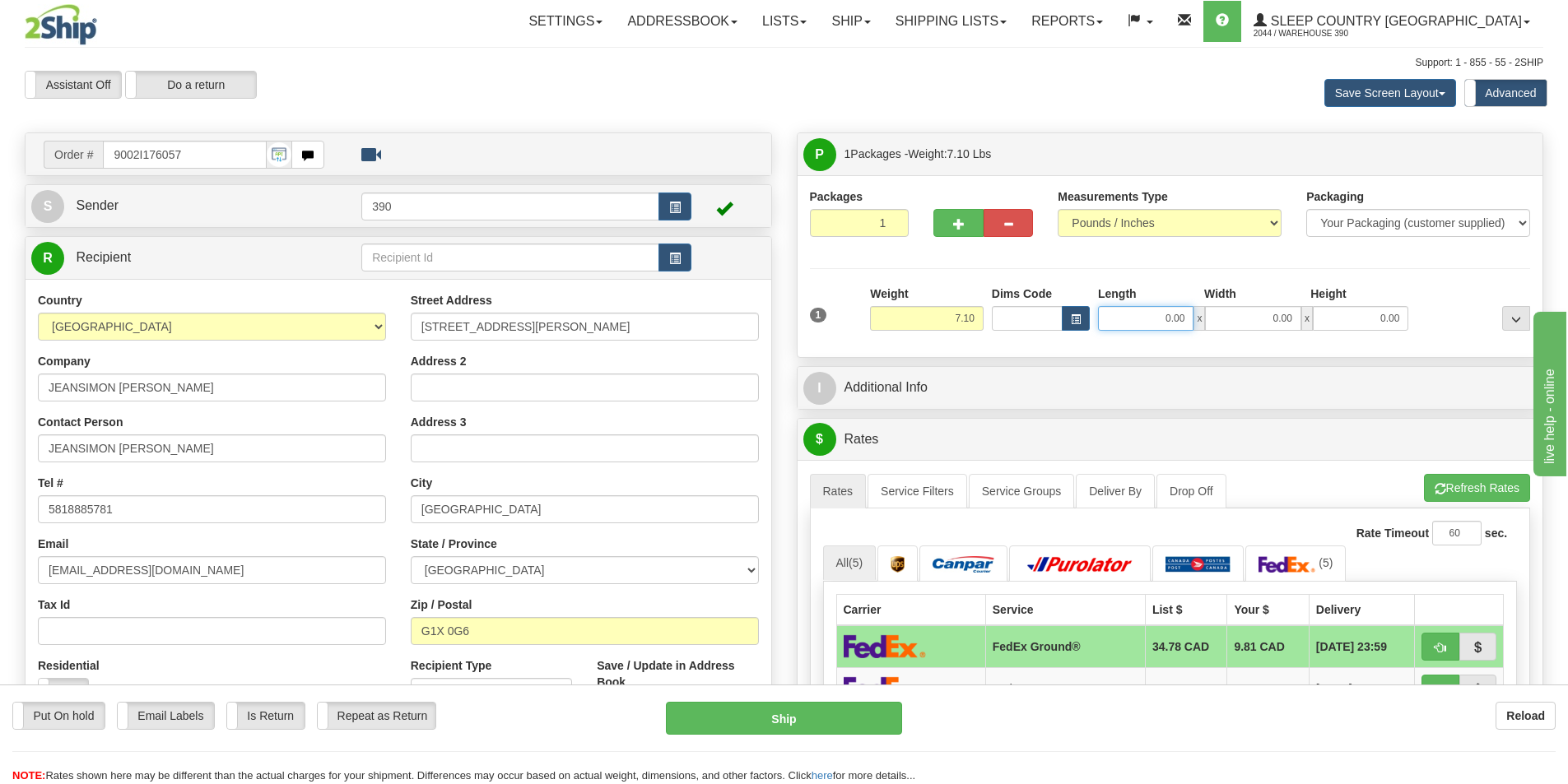
click at [1152, 321] on input "0.00" at bounding box center [1146, 318] width 96 height 25
type input "12.00"
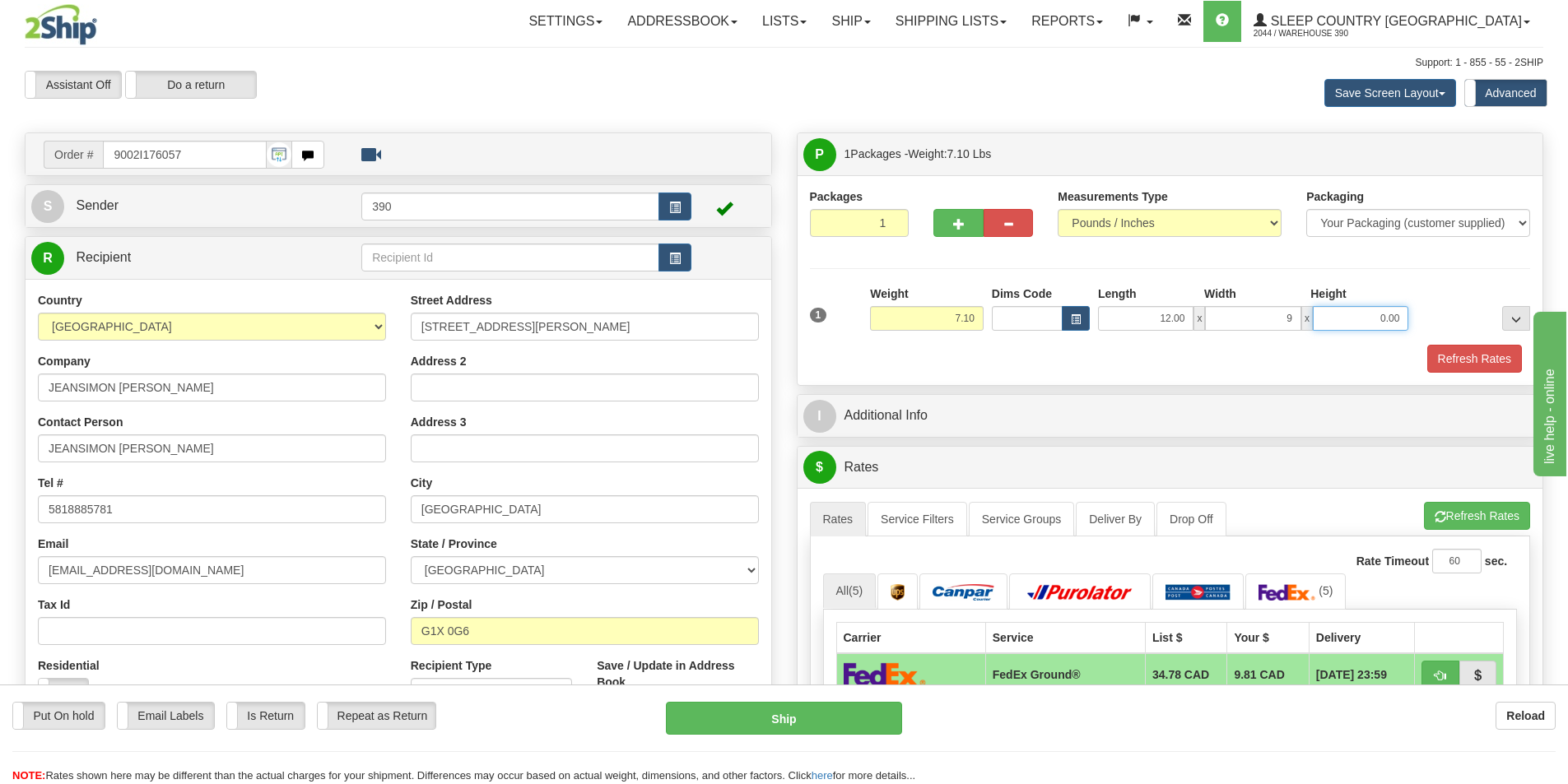
type input "9.00"
type input "."
type input "3.00"
click at [1474, 352] on button "Refresh Rates" at bounding box center [1475, 359] width 95 height 28
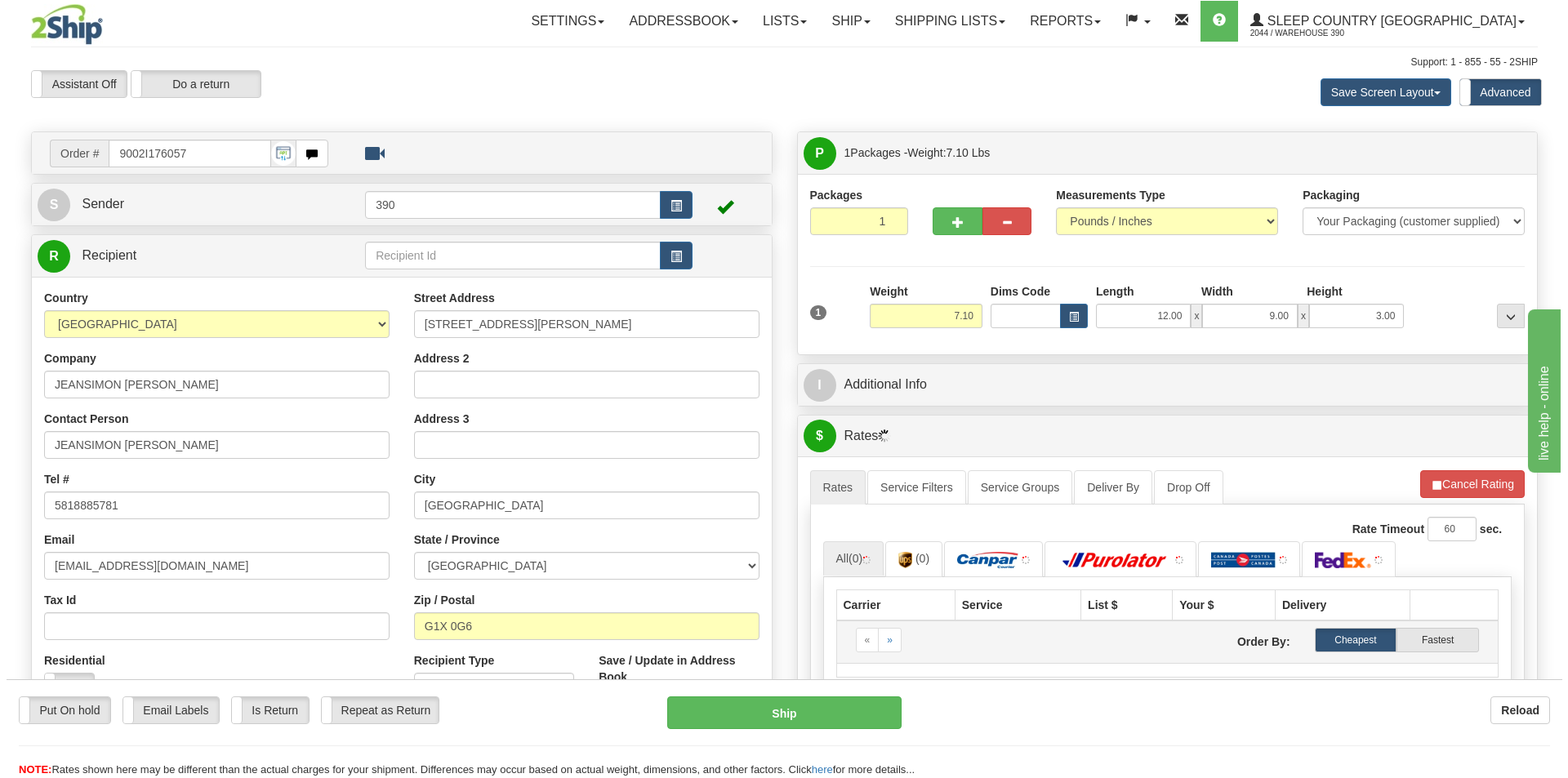
scroll to position [327, 0]
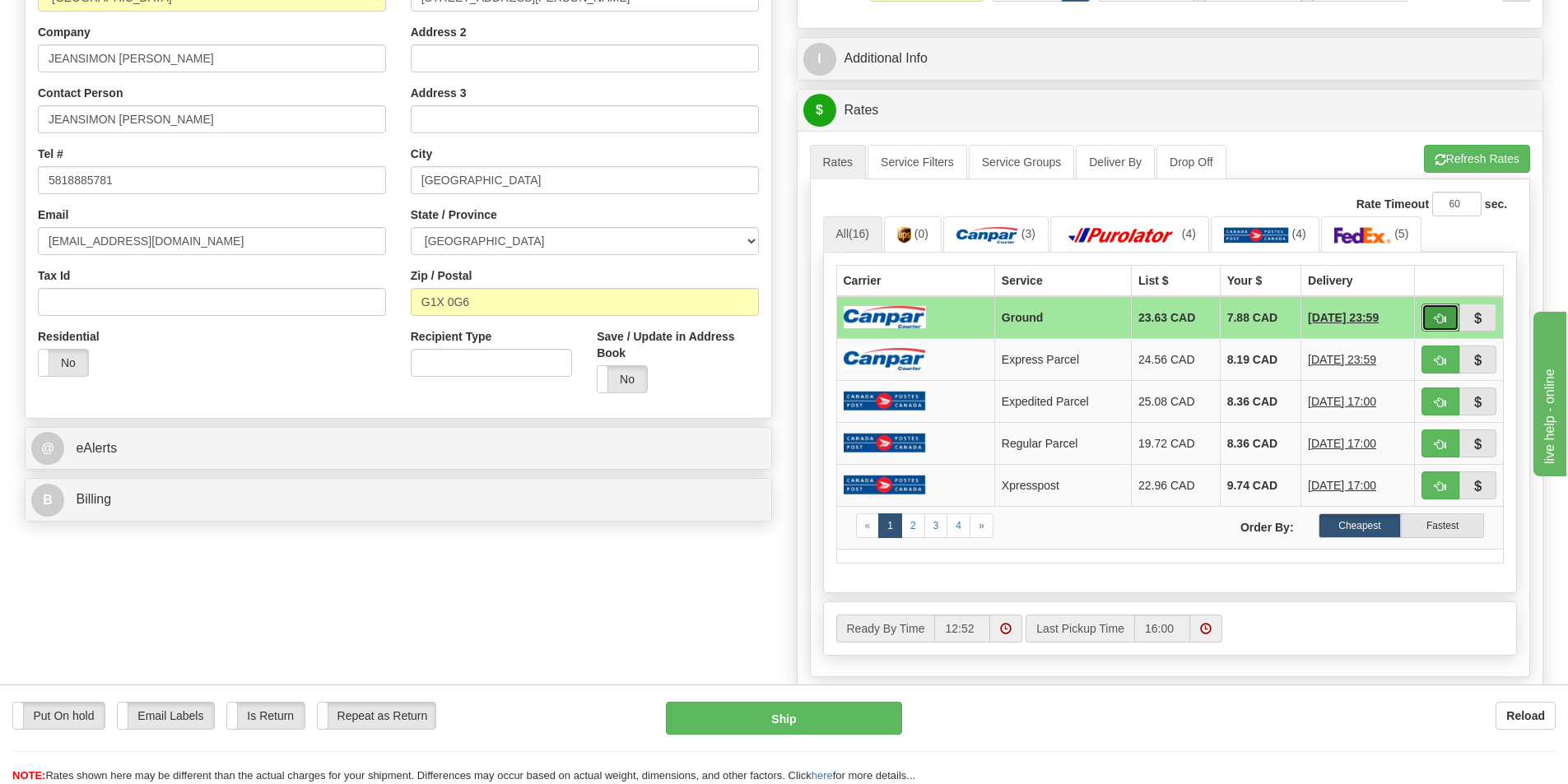
click at [1441, 319] on span "button" at bounding box center [1441, 319] width 11 height 11
type input "1"
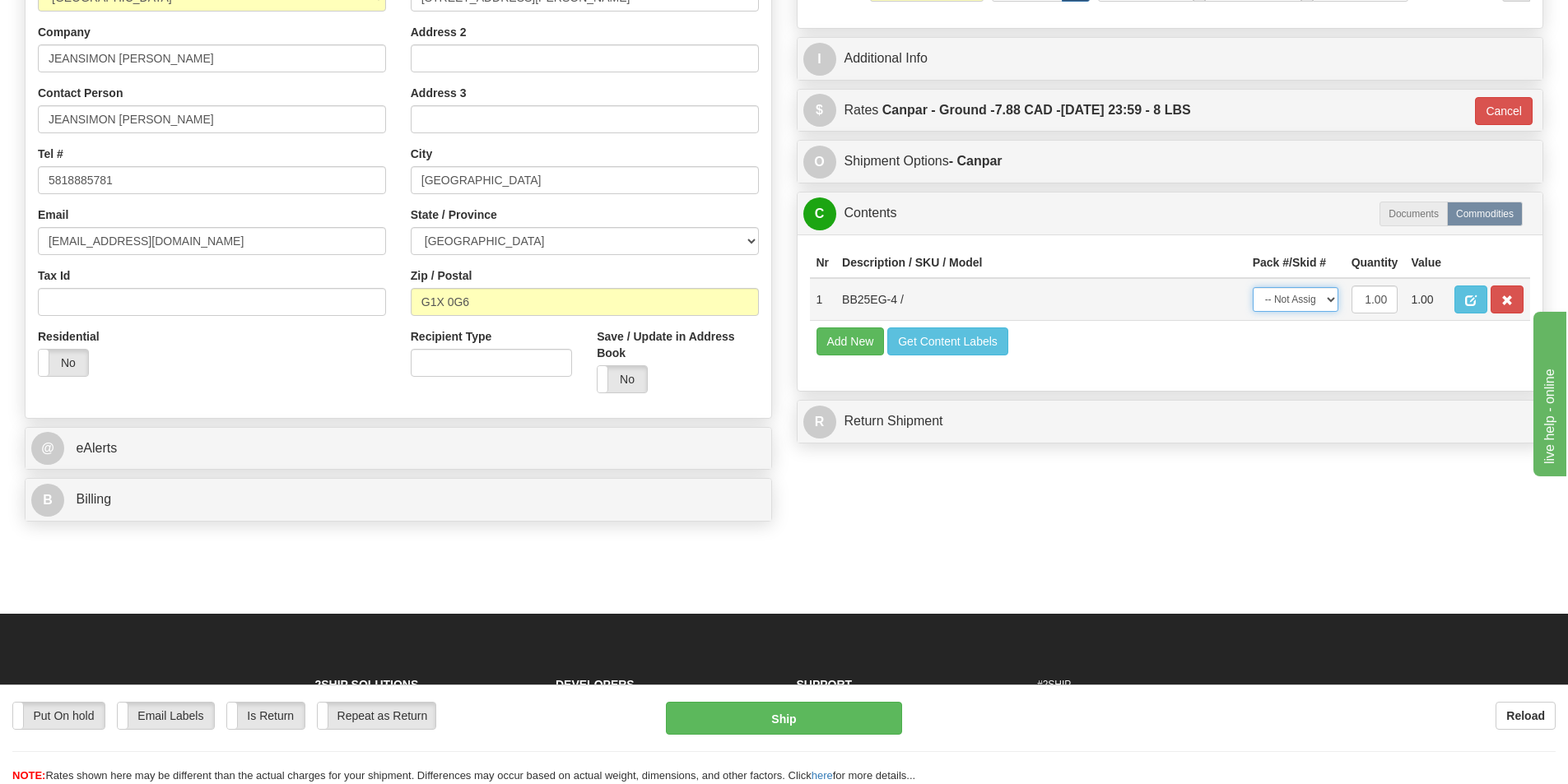
click at [1333, 302] on select "-- Not Assigned -- Package 1" at bounding box center [1295, 299] width 86 height 25
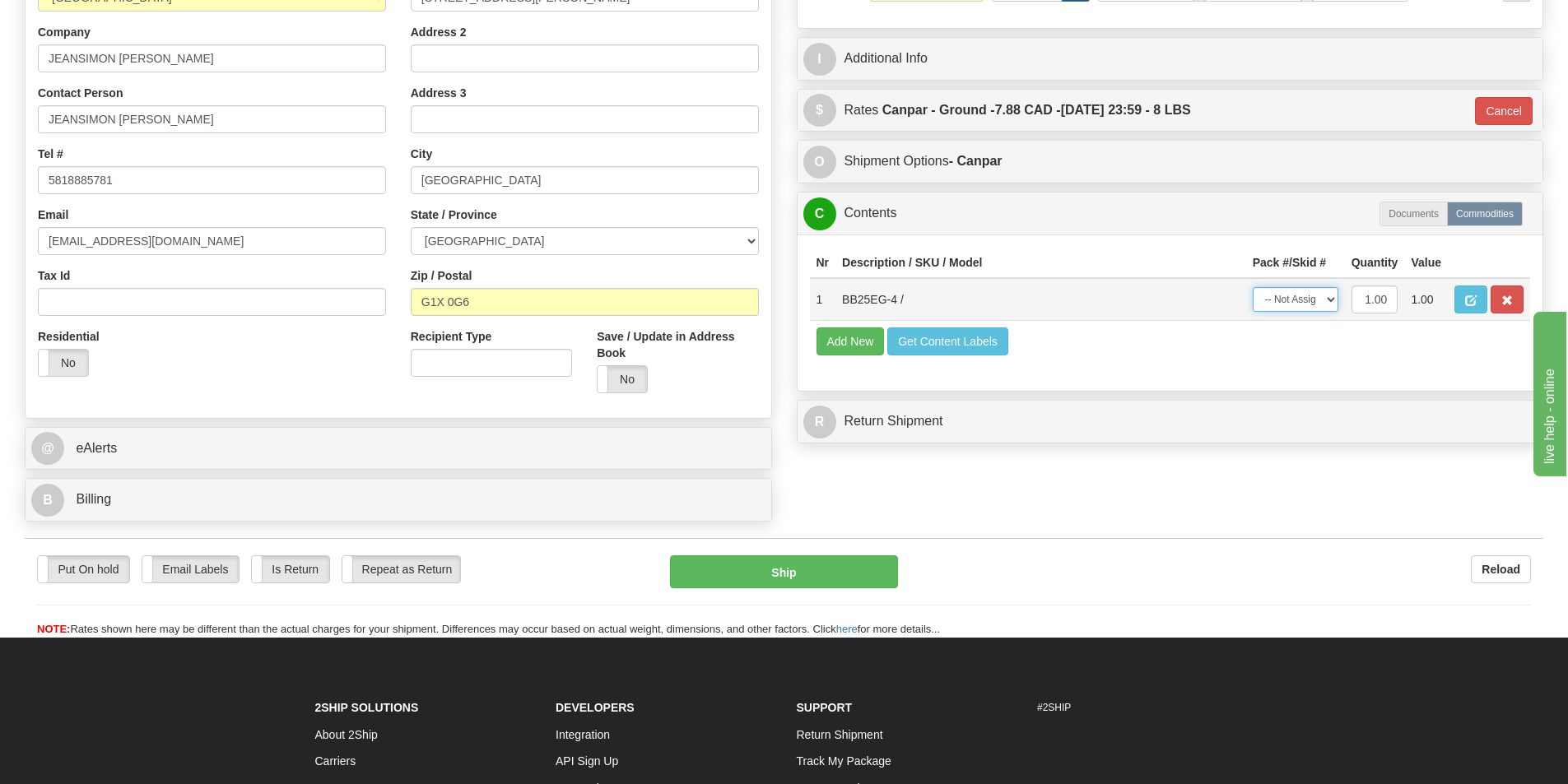
select select "0"
click at [1253, 287] on select "-- Not Assigned -- Package 1" at bounding box center [1295, 299] width 86 height 25
click at [864, 566] on button "Ship" at bounding box center [784, 571] width 228 height 33
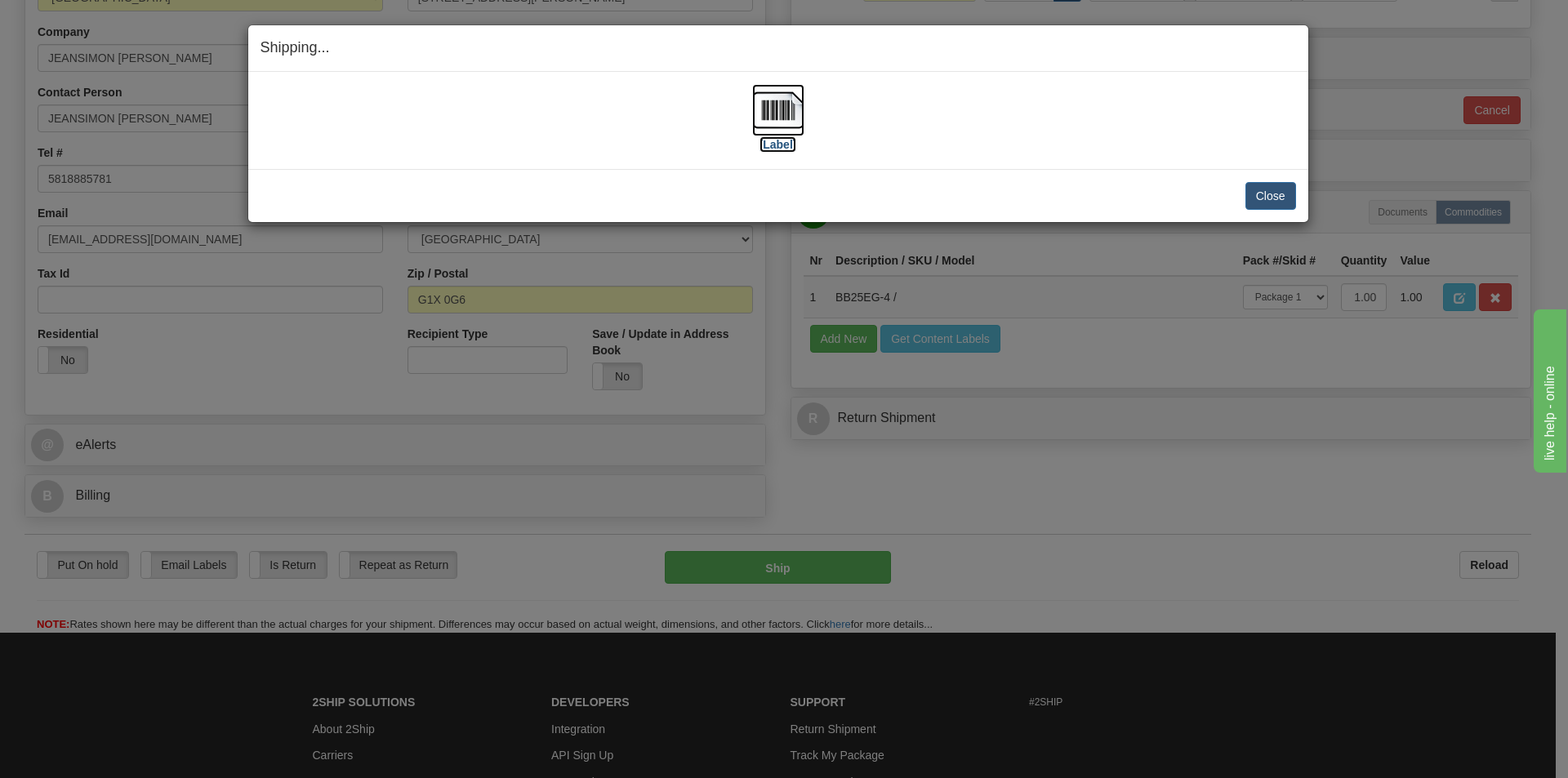
click at [787, 110] on img at bounding box center [778, 110] width 53 height 53
click at [1275, 194] on button "Close" at bounding box center [1270, 196] width 51 height 28
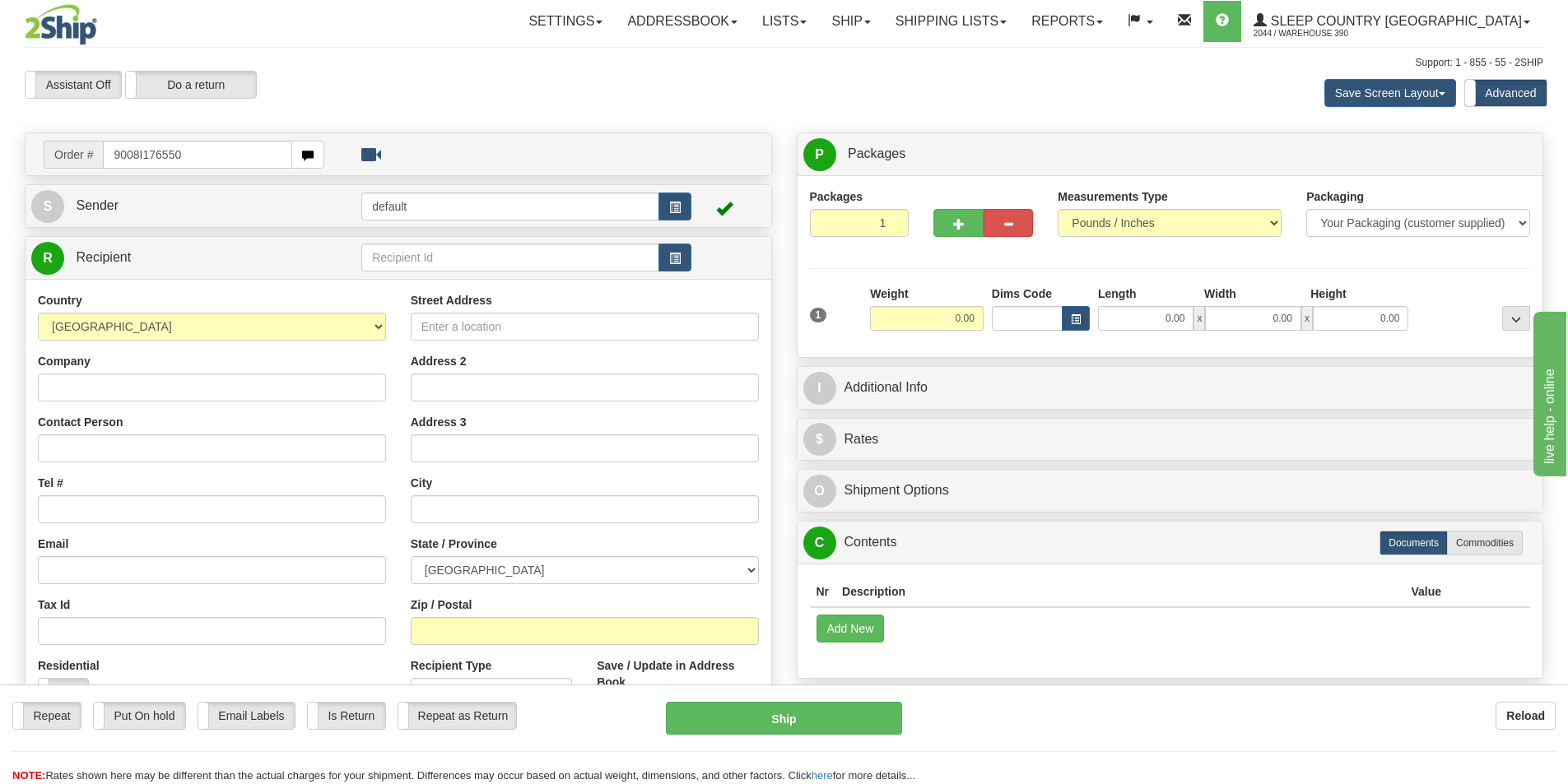
type input "9008I176550"
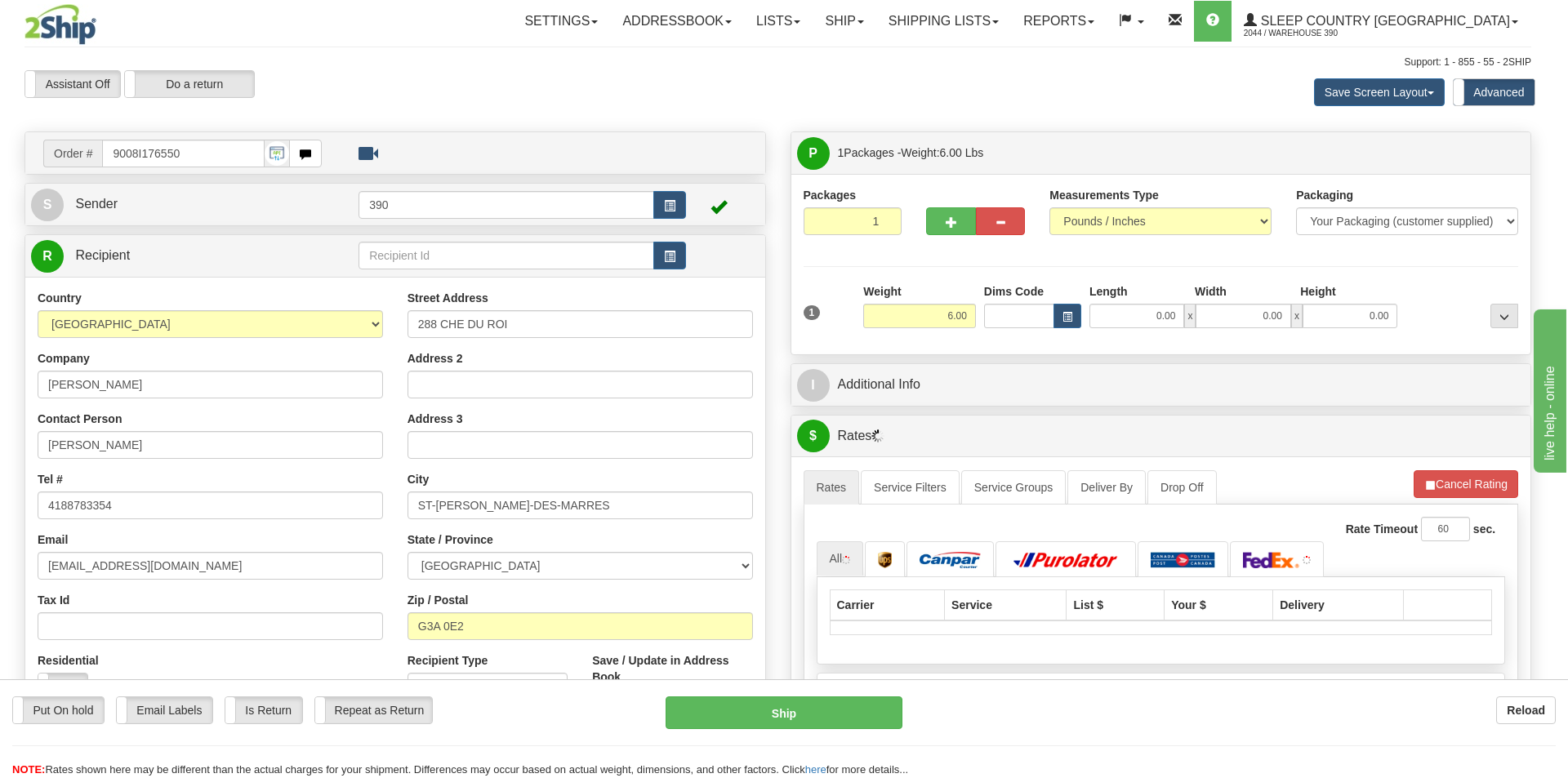
type input "SAINT-[PERSON_NAME]-DE-DESMAURES"
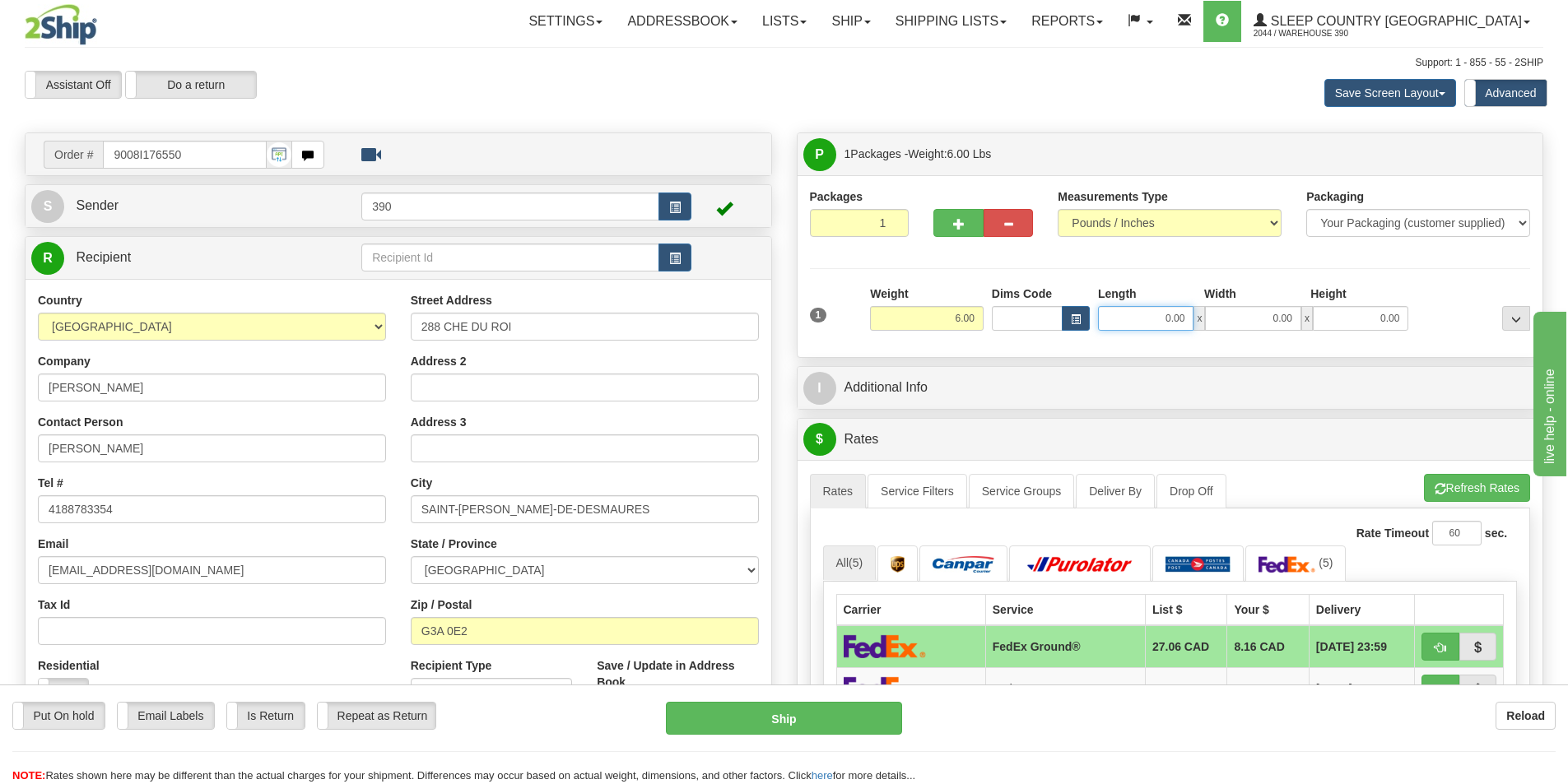
click at [1166, 324] on input "0.00" at bounding box center [1146, 318] width 96 height 25
type input "5.00"
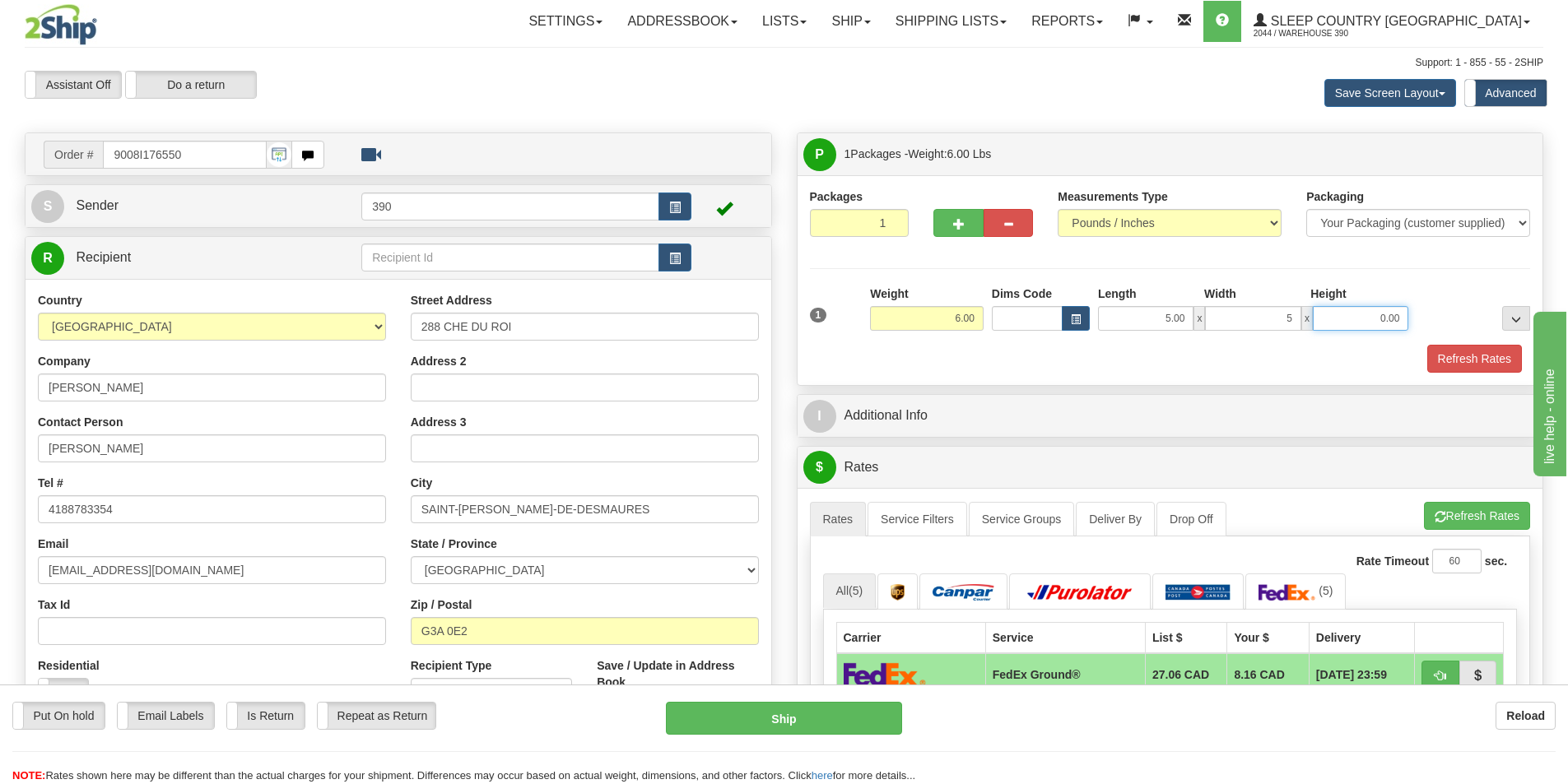
type input "5.00"
type input "14.00"
click at [1479, 354] on button "Refresh Rates" at bounding box center [1475, 359] width 95 height 28
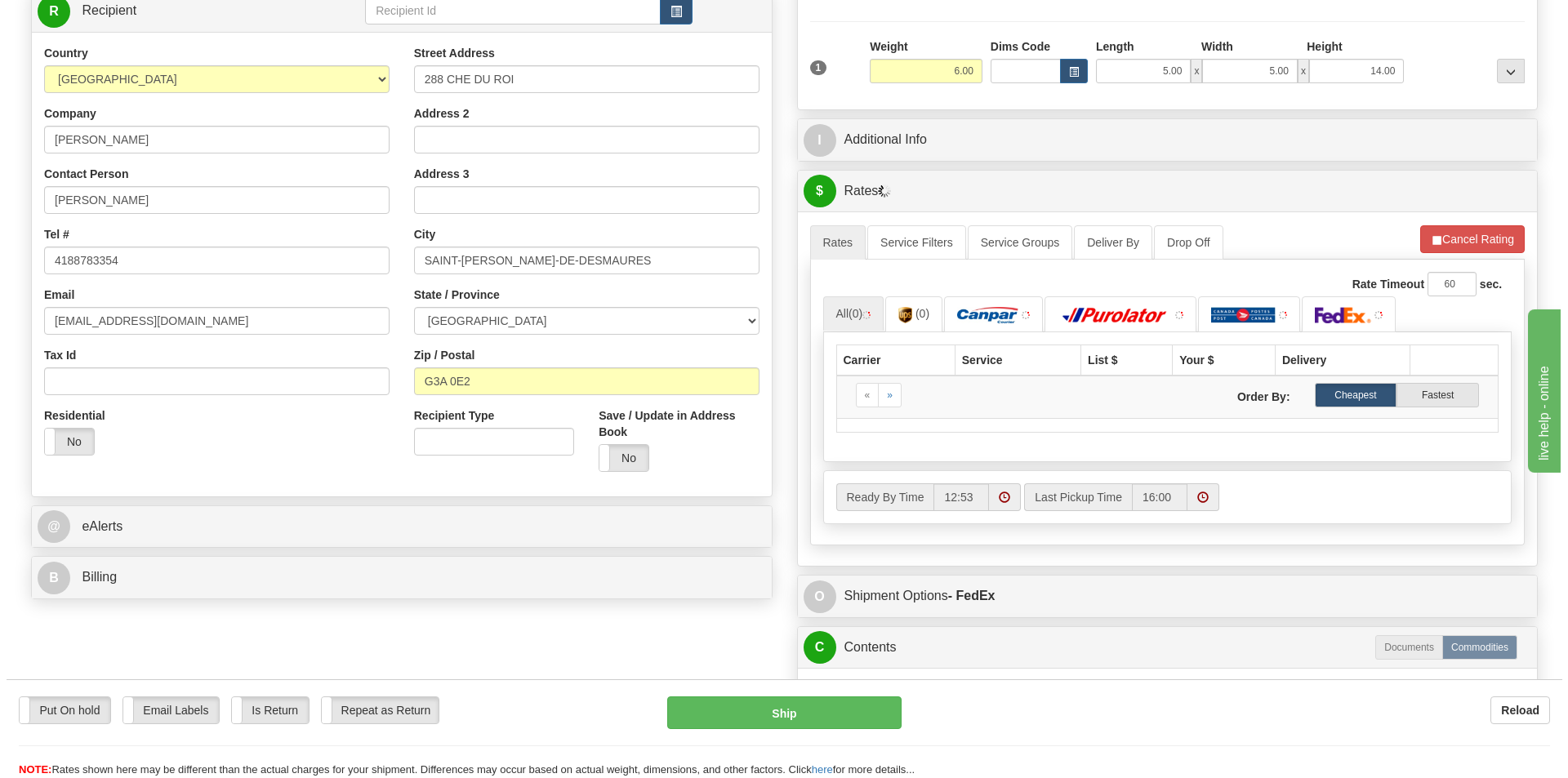
scroll to position [327, 0]
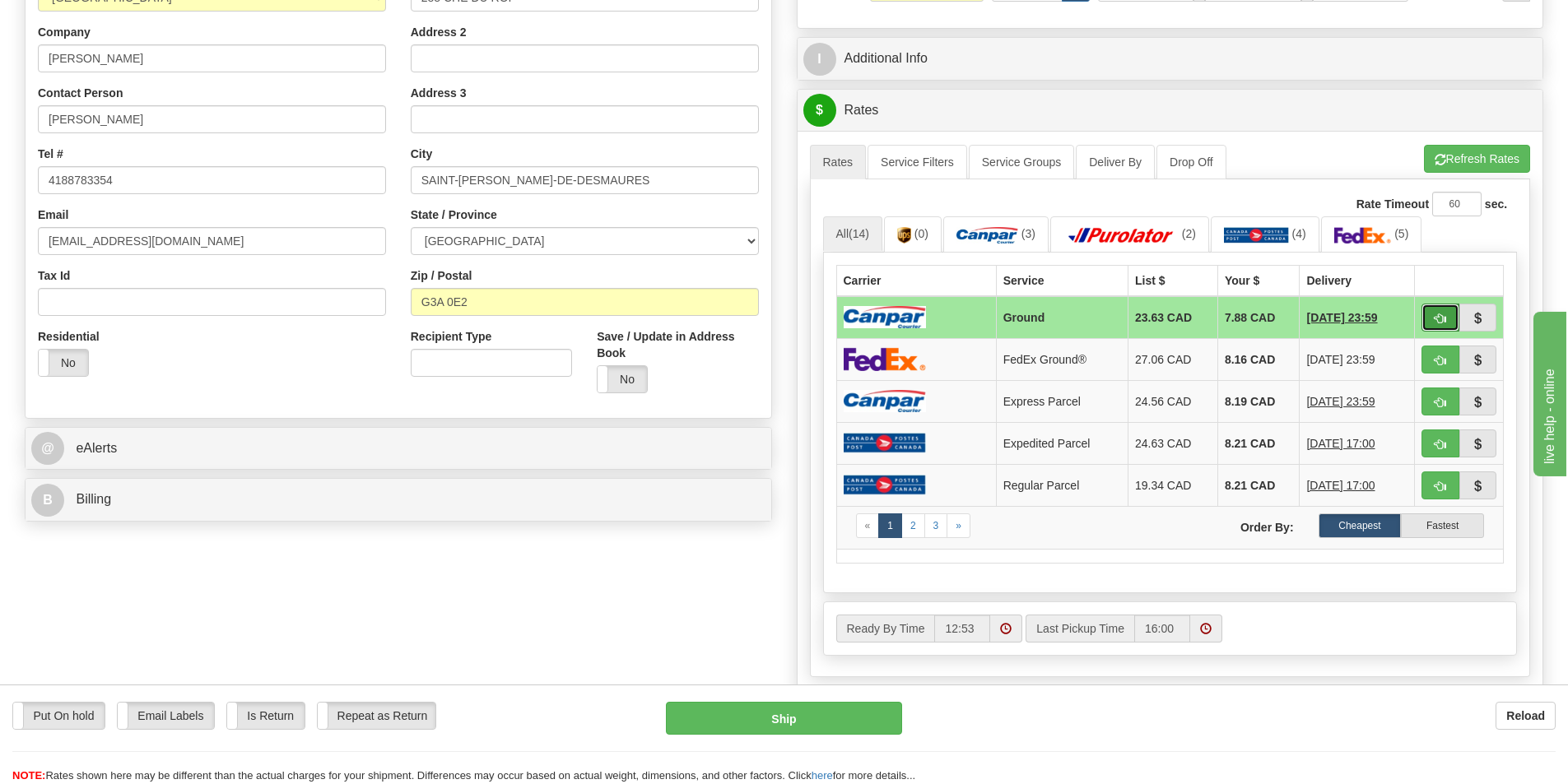
click at [1446, 319] on button "button" at bounding box center [1441, 317] width 38 height 28
type input "1"
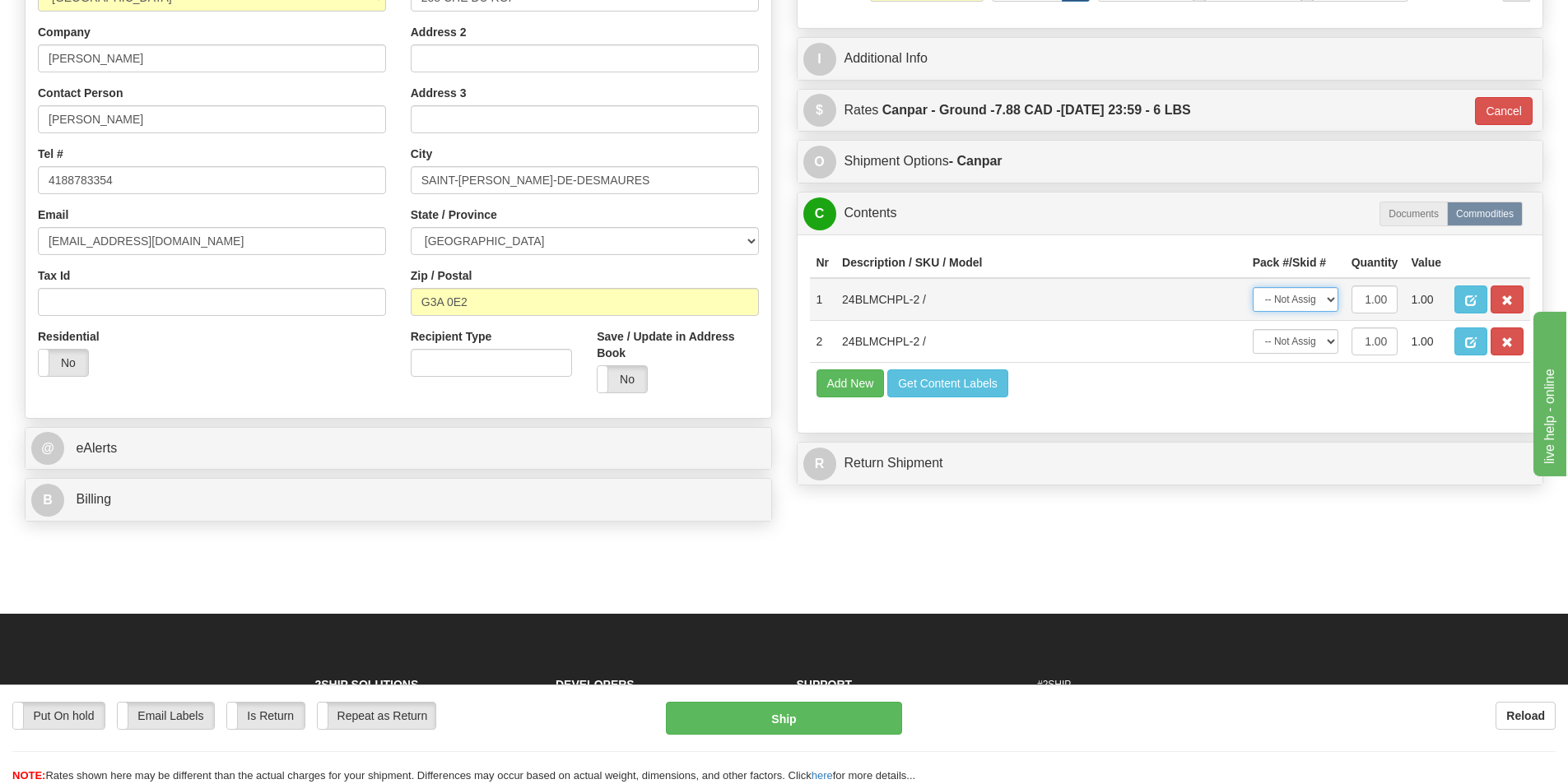
click at [1332, 311] on select "-- Not Assigned -- Package 1" at bounding box center [1295, 299] width 86 height 25
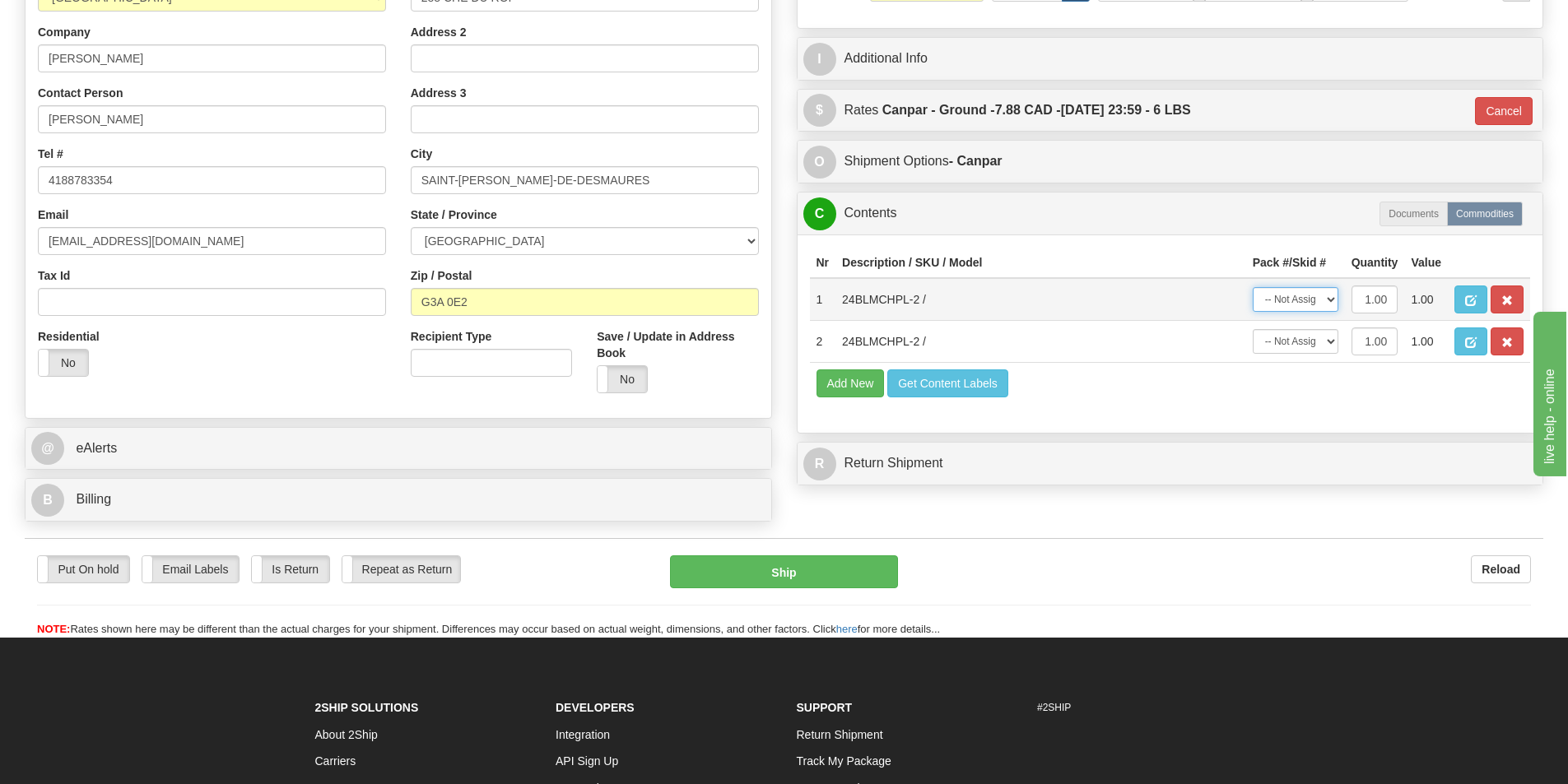
select select "0"
click at [1253, 287] on select "-- Not Assigned -- Package 1" at bounding box center [1295, 299] width 86 height 25
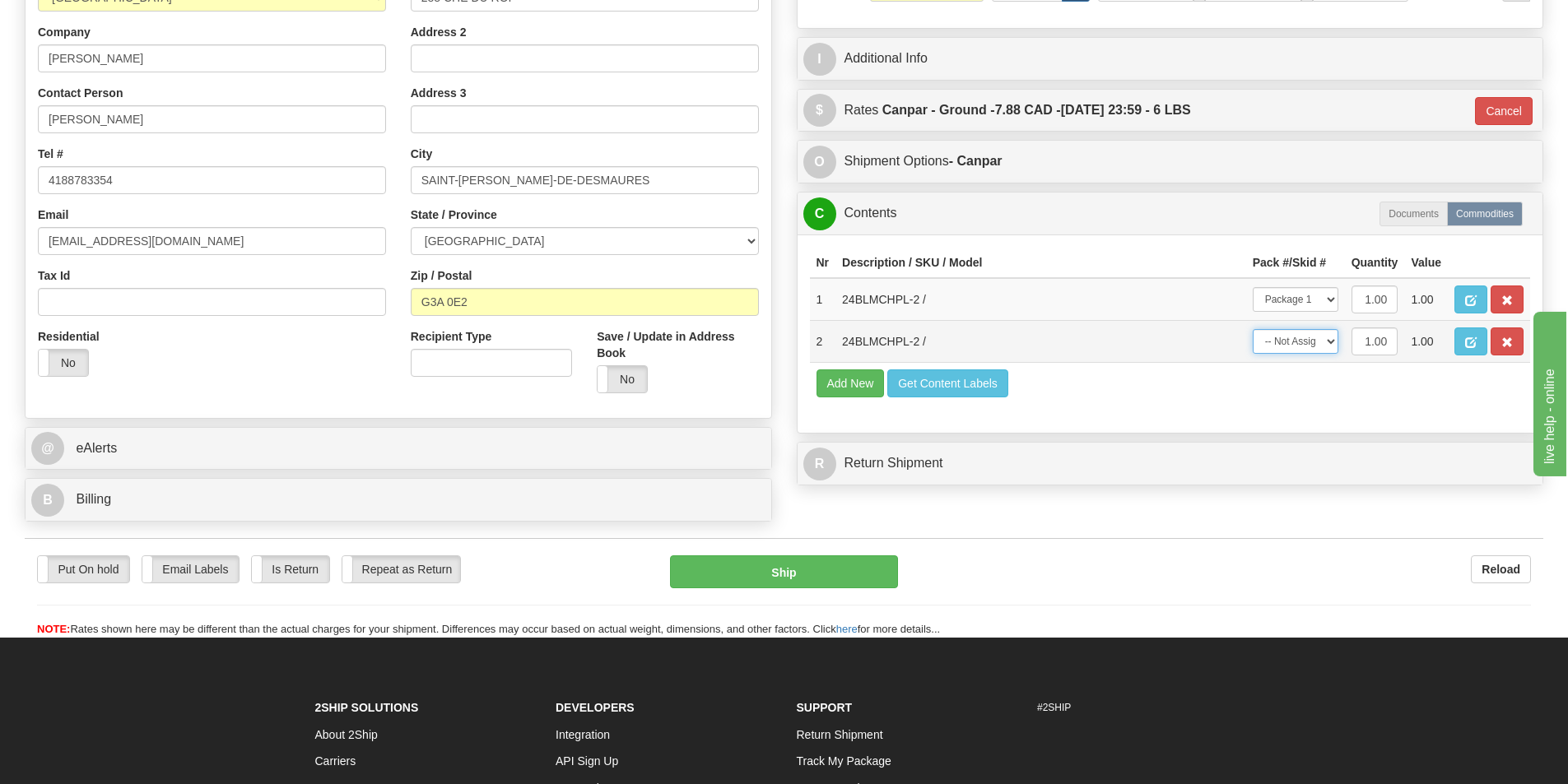
click at [1320, 339] on select "-- Not Assigned -- Package 1" at bounding box center [1295, 341] width 86 height 25
select select "0"
click at [1253, 329] on select "-- Not Assigned -- Package 1" at bounding box center [1295, 341] width 86 height 25
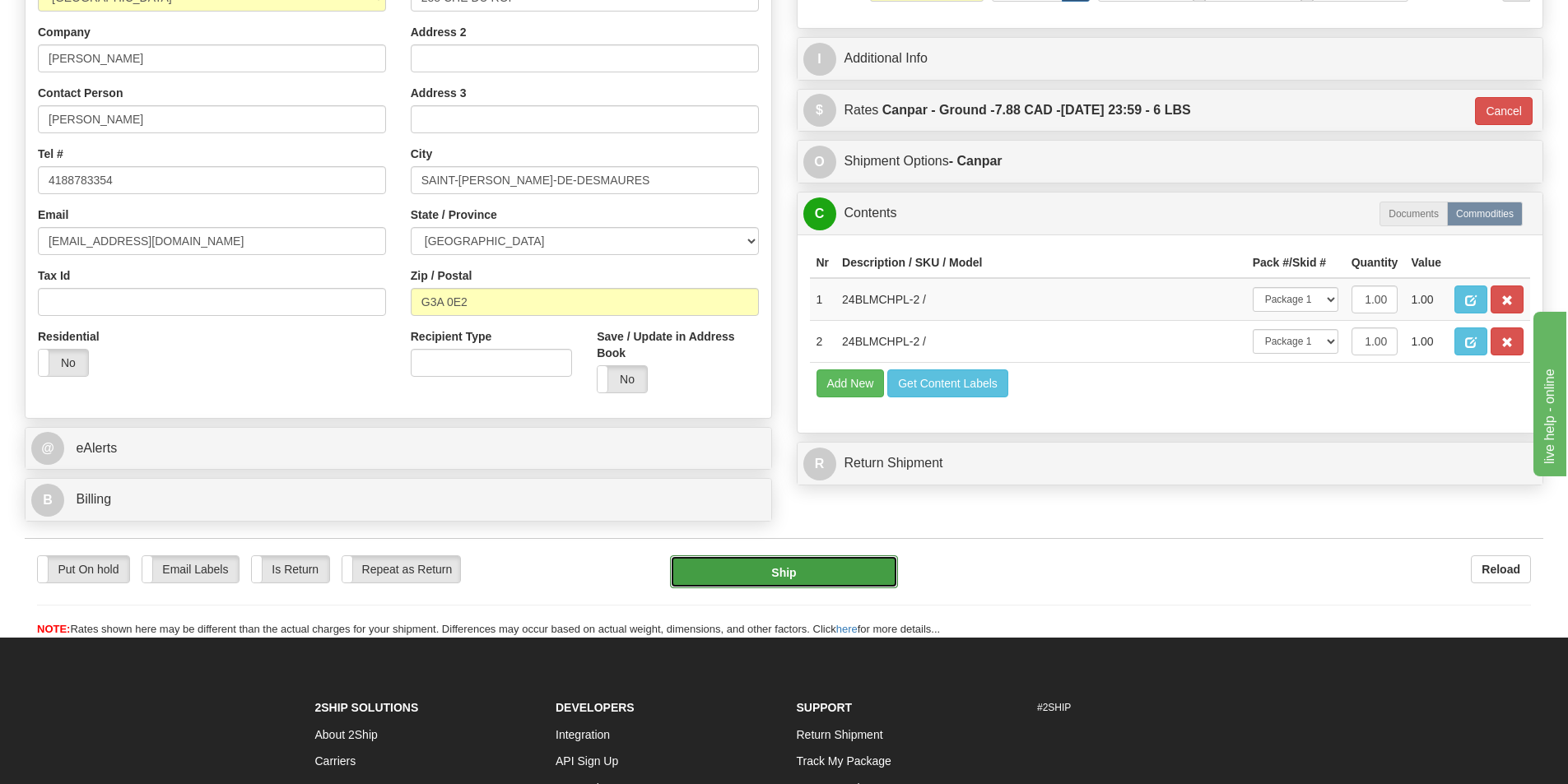
click at [851, 569] on button "Ship" at bounding box center [784, 571] width 228 height 33
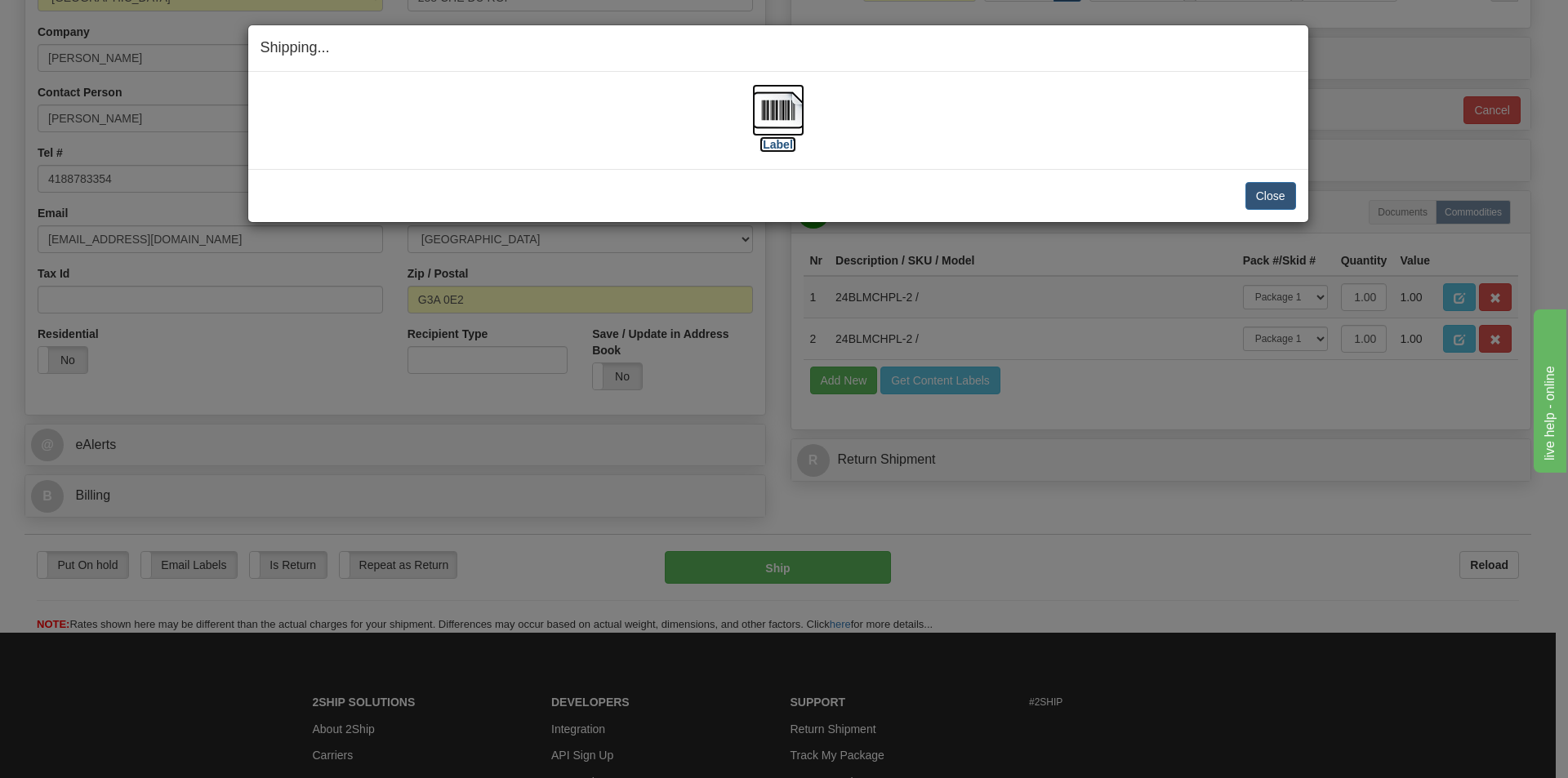
click at [765, 108] on img at bounding box center [778, 110] width 53 height 53
